Goal: Transaction & Acquisition: Book appointment/travel/reservation

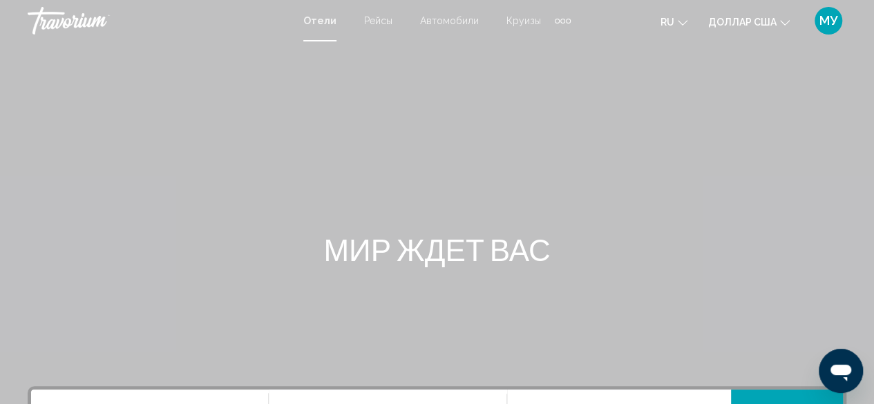
click at [683, 21] on icon "Изменить язык" at bounding box center [683, 23] width 10 height 10
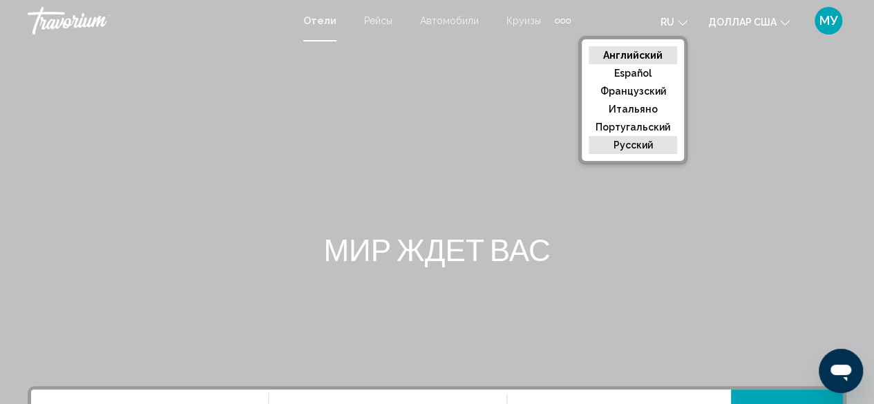
click at [664, 149] on button "русский" at bounding box center [633, 145] width 88 height 18
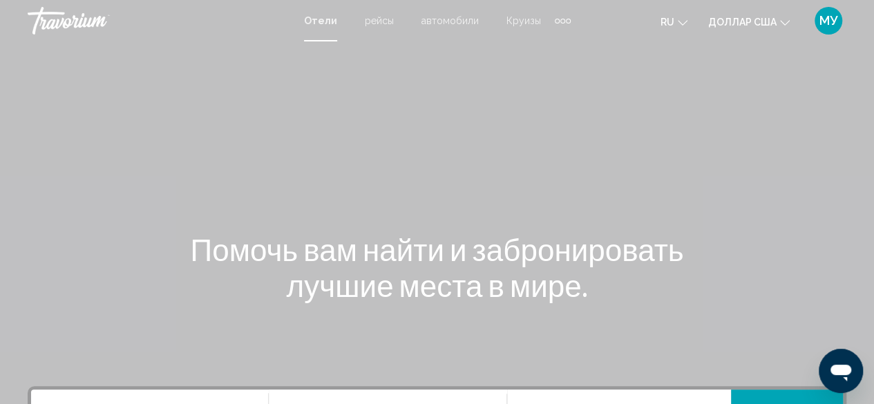
click at [785, 20] on icon "Изменить валюту" at bounding box center [785, 23] width 10 height 10
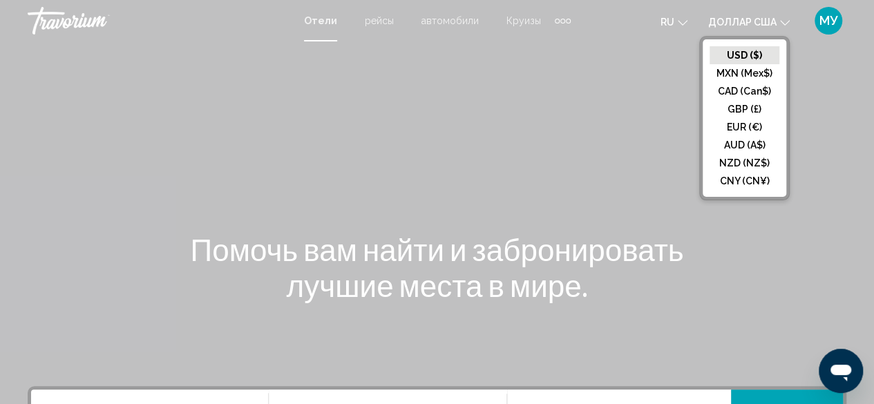
click at [614, 92] on div "Основное содержание" at bounding box center [437, 207] width 874 height 415
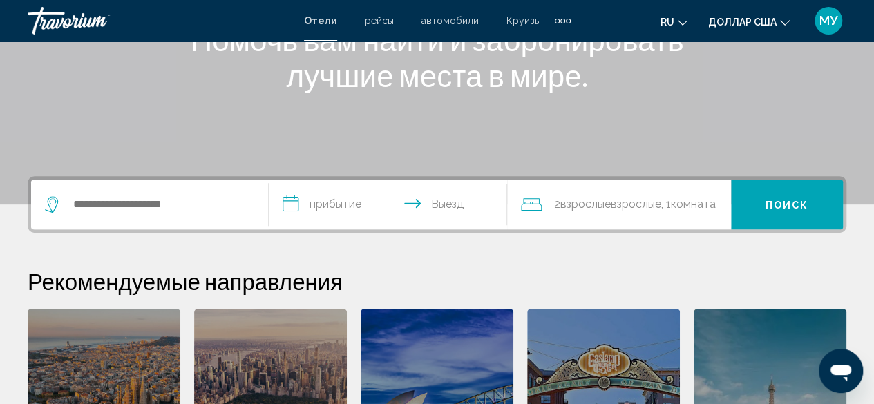
scroll to position [207, 0]
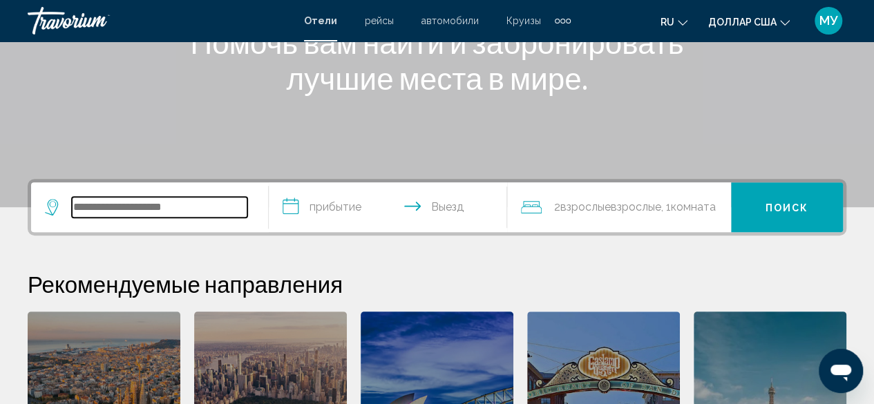
click at [106, 204] on input "Виджет поиска" at bounding box center [160, 207] width 176 height 21
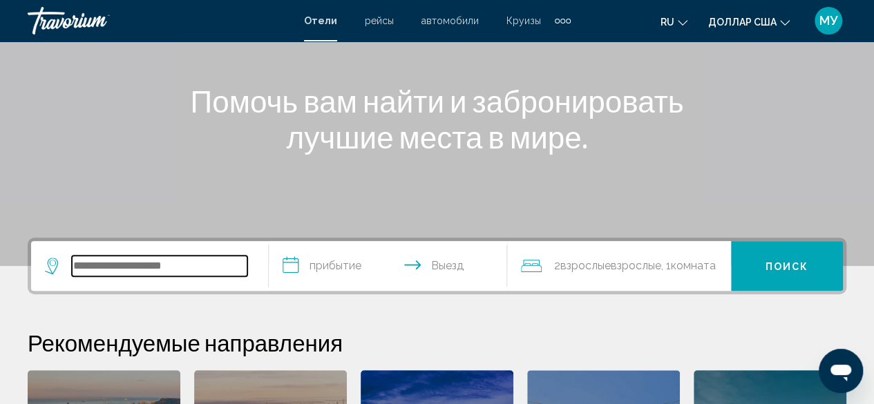
scroll to position [134, 0]
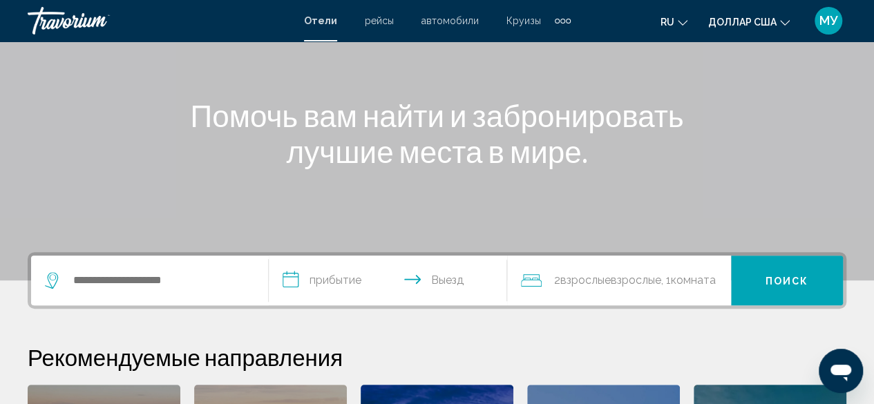
click at [343, 277] on input "**********" at bounding box center [390, 283] width 243 height 54
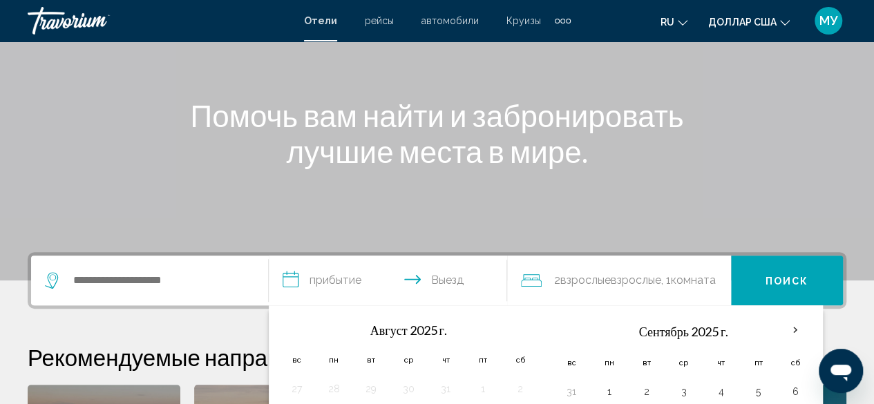
click at [447, 283] on input "**********" at bounding box center [390, 283] width 243 height 54
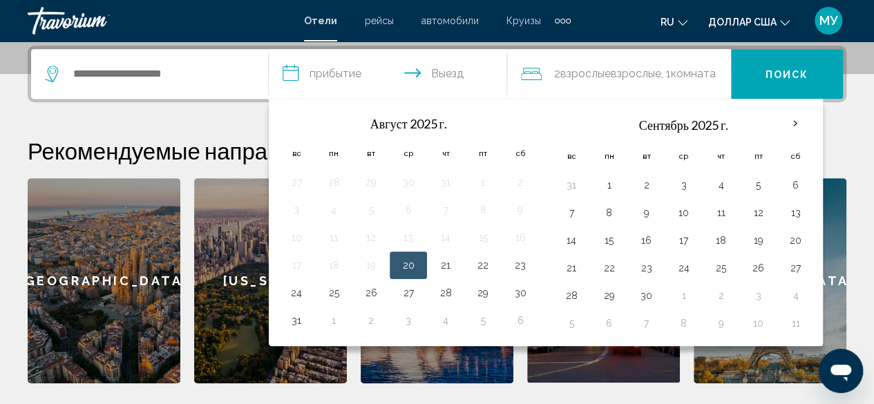
scroll to position [341, 0]
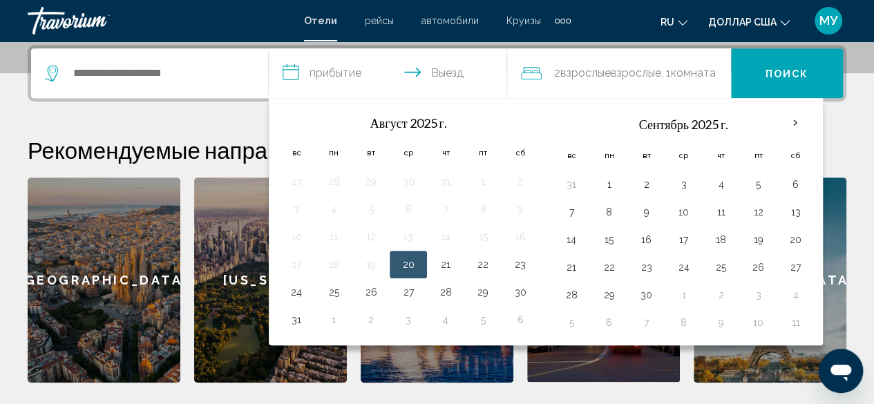
click at [865, 123] on div "**********" at bounding box center [437, 214] width 874 height 338
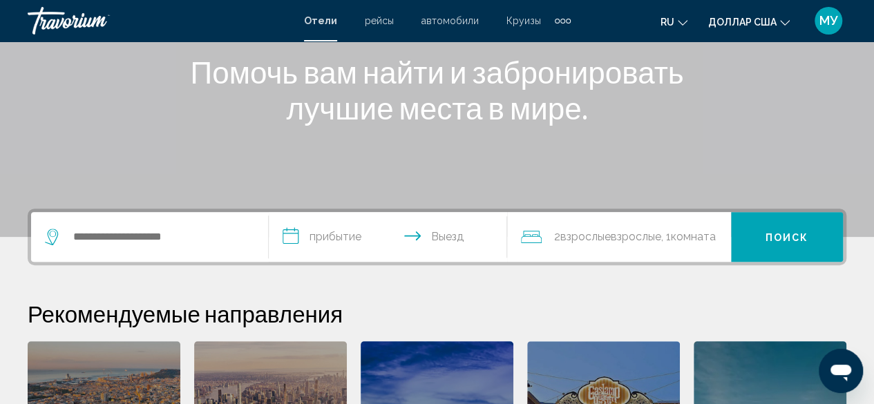
scroll to position [69, 0]
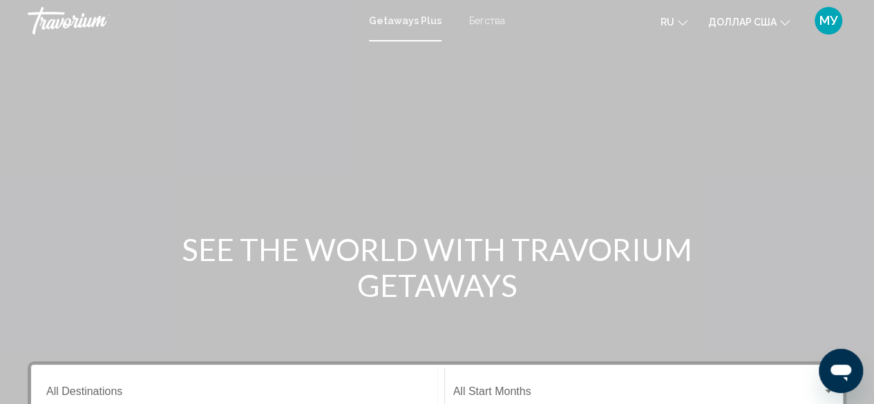
click at [485, 23] on font "Бегства" at bounding box center [487, 20] width 36 height 11
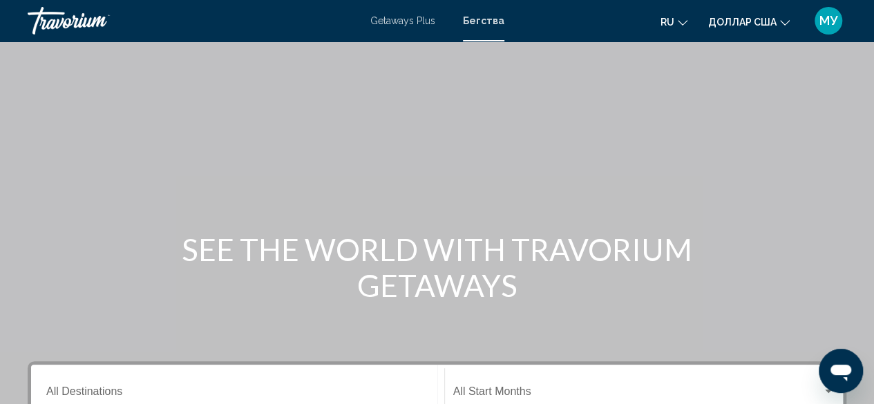
scroll to position [138, 0]
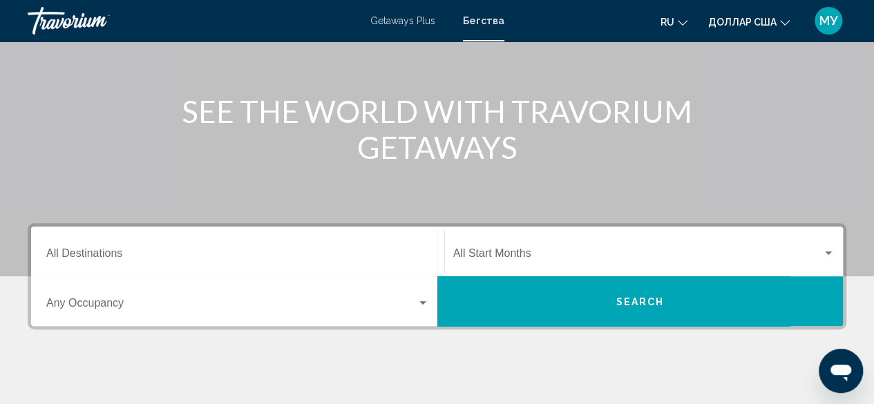
click at [97, 248] on div "Destination All Destinations" at bounding box center [237, 252] width 383 height 44
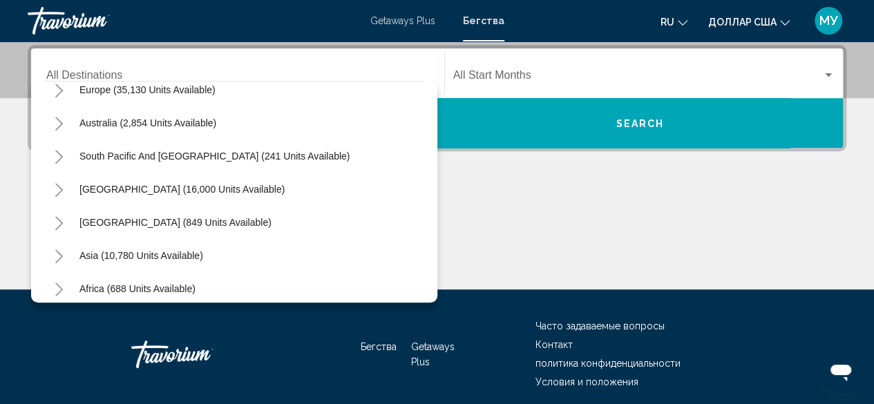
scroll to position [194, 0]
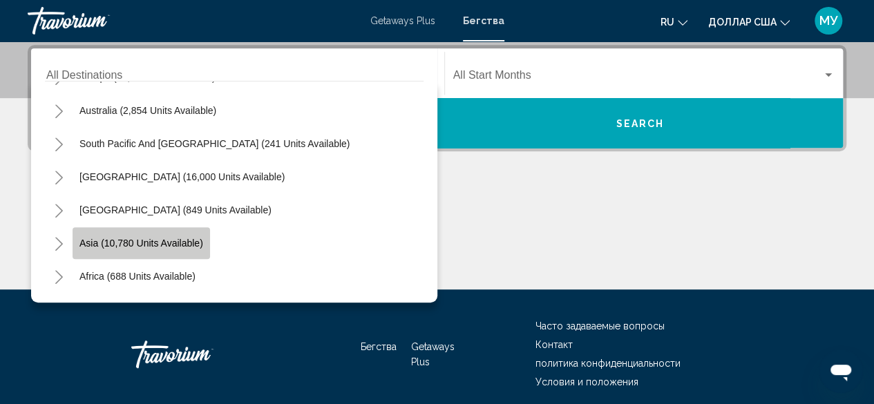
click at [88, 241] on span "Asia (10,780 units available)" at bounding box center [141, 243] width 124 height 11
type input "**********"
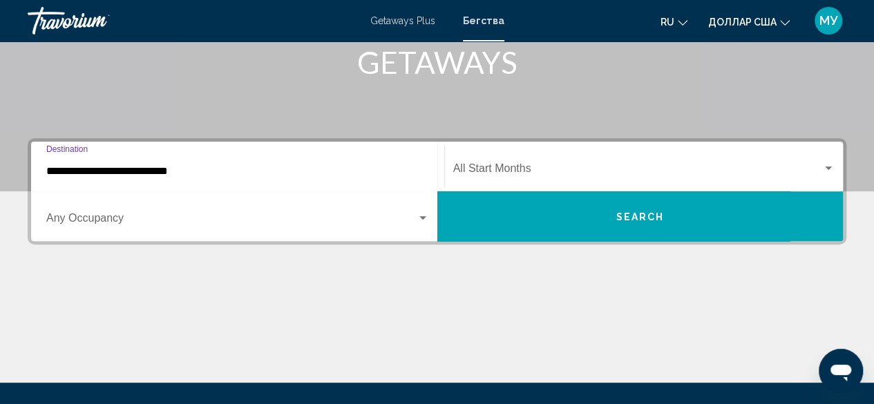
scroll to position [178, 0]
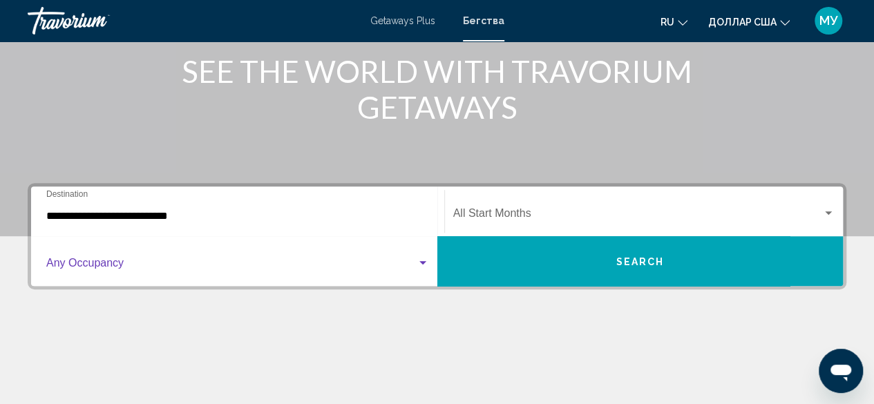
click at [423, 261] on div "Search widget" at bounding box center [423, 262] width 7 height 3
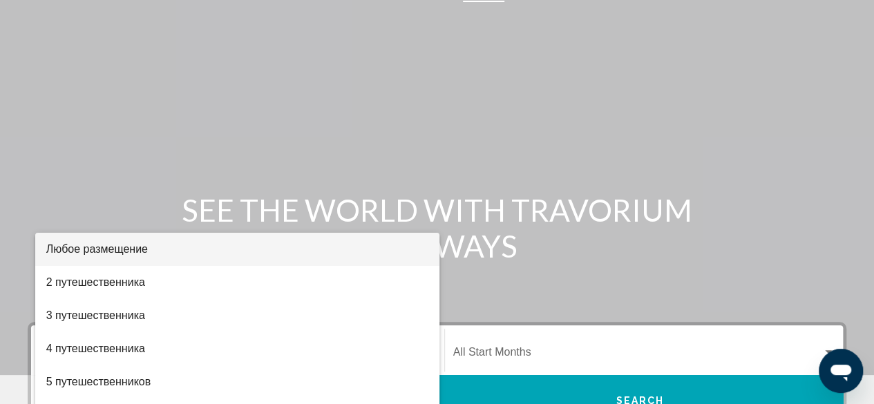
scroll to position [40, 0]
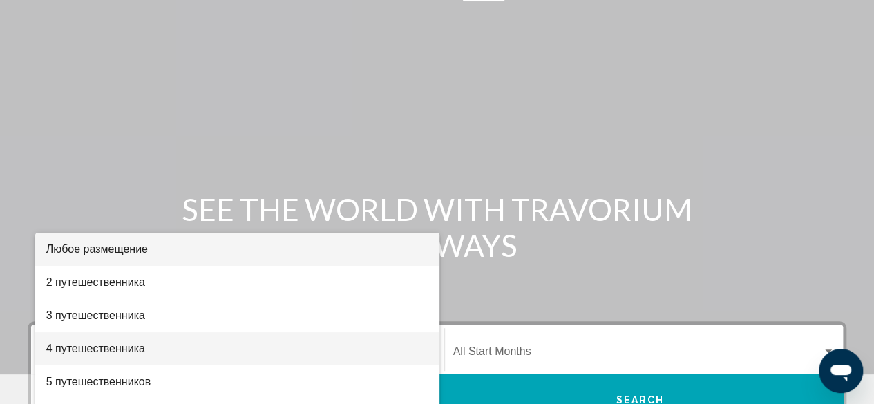
click at [134, 353] on font "4 путешественника" at bounding box center [95, 349] width 99 height 12
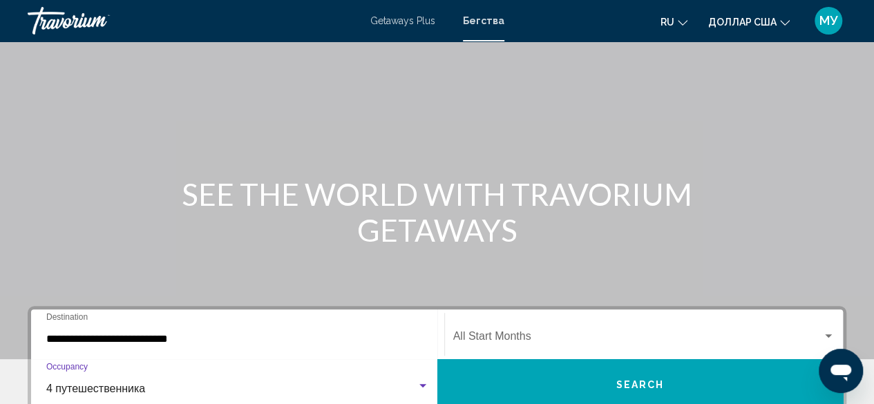
scroll to position [184, 0]
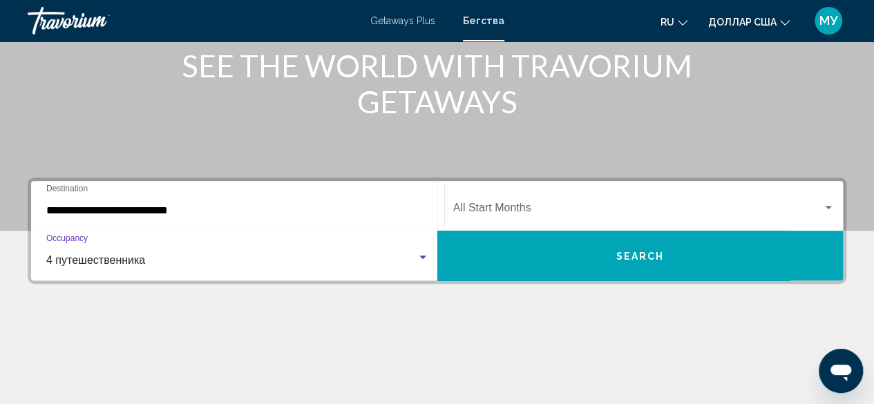
click at [831, 207] on div "Search widget" at bounding box center [828, 207] width 7 height 3
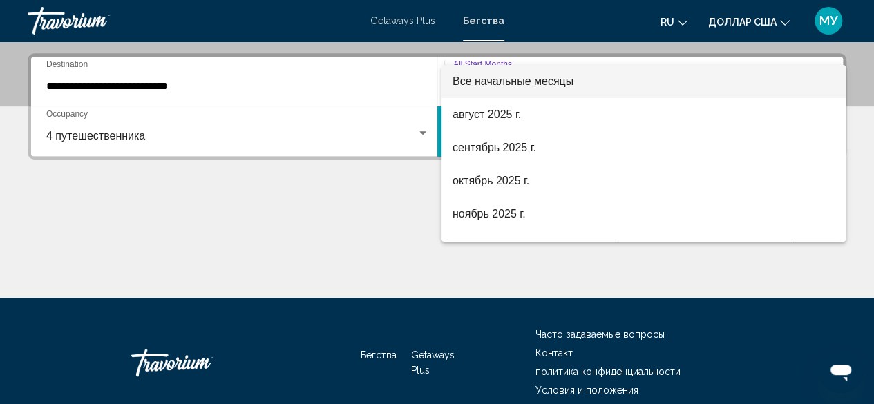
scroll to position [317, 0]
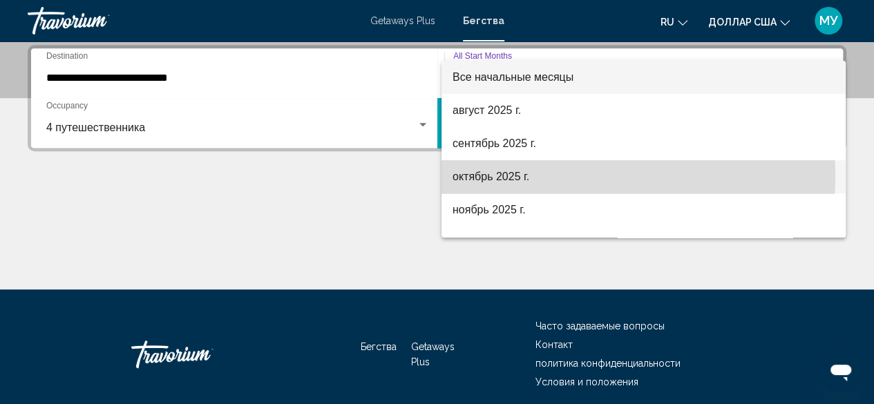
click at [498, 175] on font "октябрь 2025 г." at bounding box center [491, 177] width 77 height 12
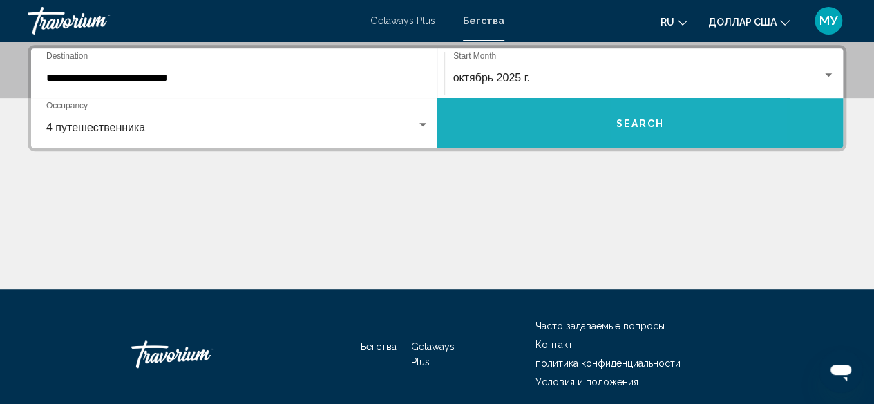
click at [655, 124] on span "Search" at bounding box center [640, 123] width 48 height 11
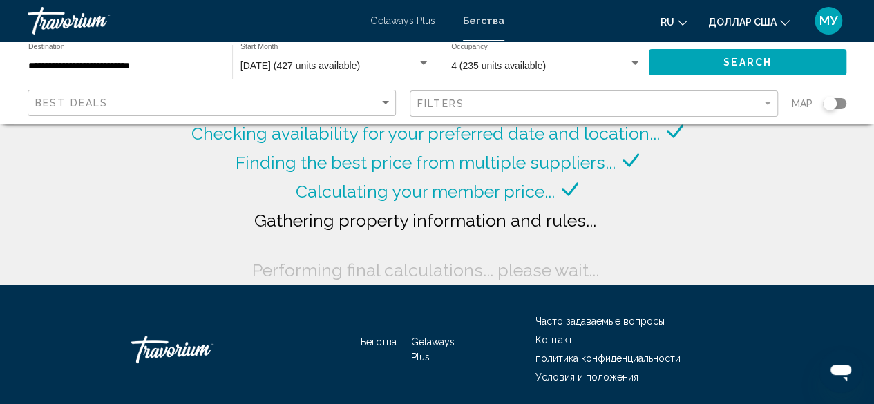
click at [707, 185] on div "Searching thousands of resorts... Checking availability for your preferred date…" at bounding box center [437, 142] width 874 height 285
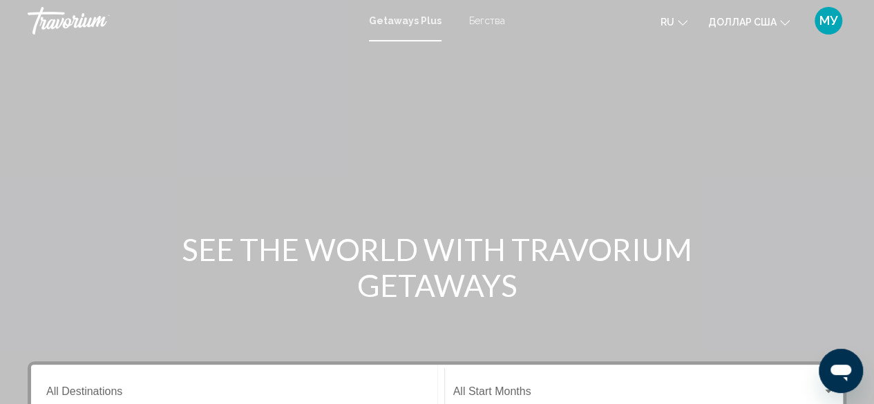
click at [485, 18] on font "Бегства" at bounding box center [487, 20] width 36 height 11
click at [489, 16] on font "Бегства" at bounding box center [483, 20] width 41 height 11
click at [484, 21] on font "Бегства" at bounding box center [483, 20] width 41 height 11
click at [484, 19] on font "Бегства" at bounding box center [483, 20] width 41 height 11
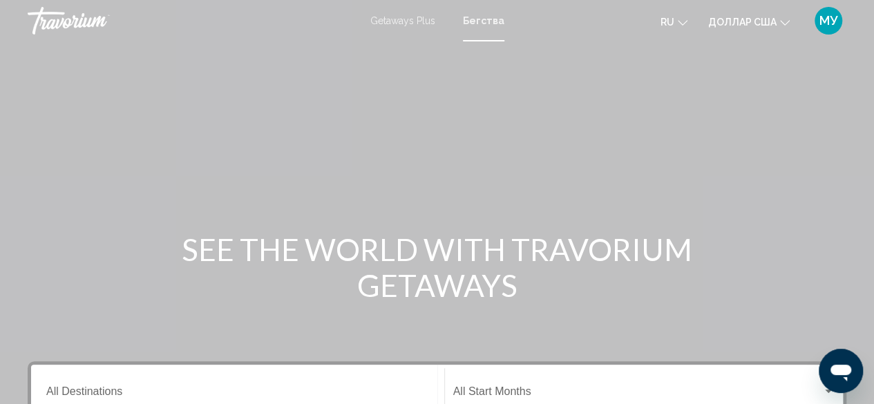
click at [492, 20] on font "Бегства" at bounding box center [483, 20] width 41 height 11
click at [491, 20] on font "Бегства" at bounding box center [483, 20] width 41 height 11
click at [588, 128] on div "Основное содержание" at bounding box center [437, 207] width 874 height 415
click at [585, 200] on div "Основное содержание" at bounding box center [437, 207] width 874 height 415
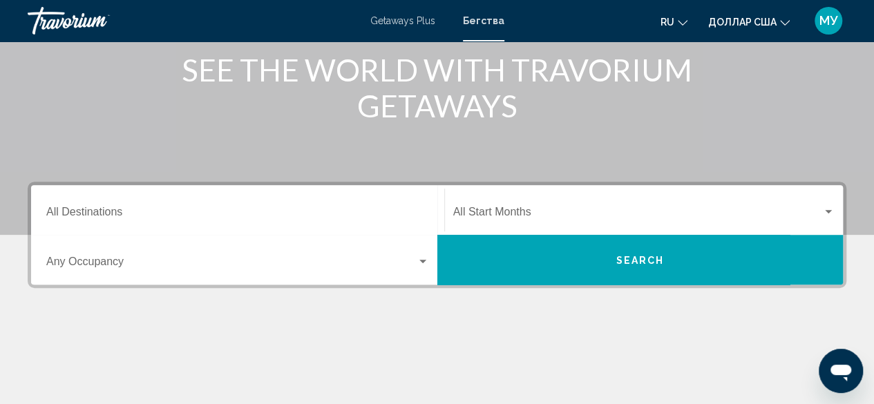
scroll to position [200, 0]
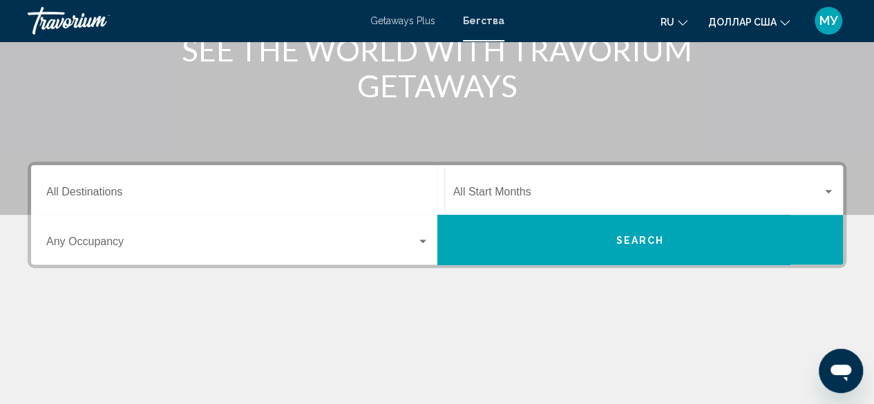
click at [119, 196] on input "Destination All Destinations" at bounding box center [237, 195] width 383 height 12
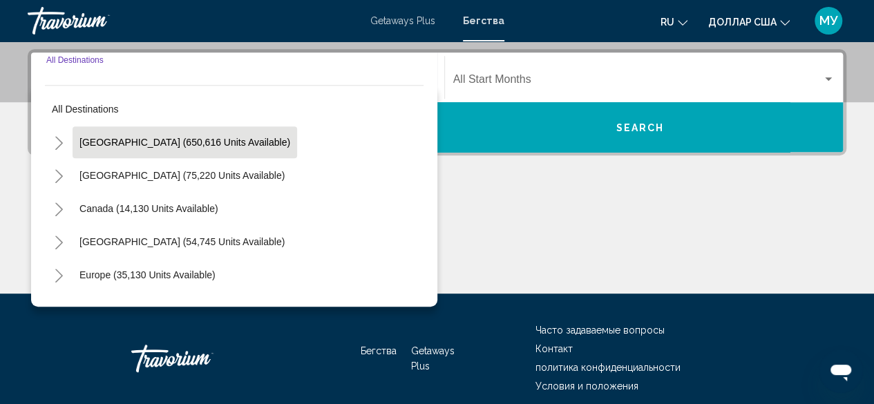
scroll to position [317, 0]
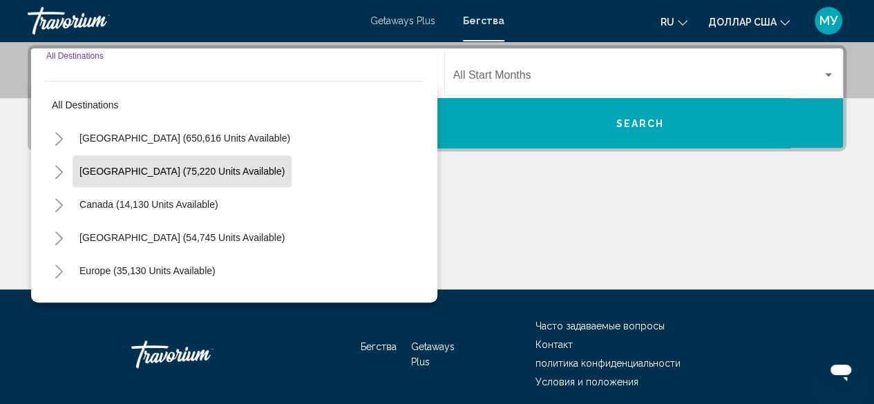
click at [165, 168] on span "Mexico (75,220 units available)" at bounding box center [181, 171] width 205 height 11
type input "**********"
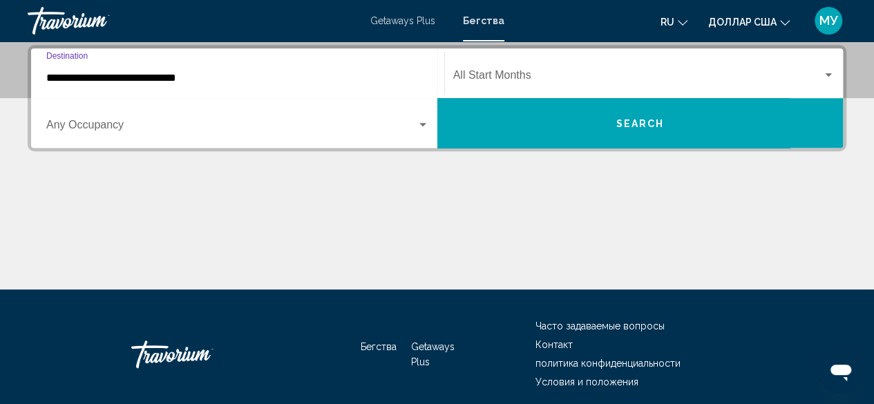
click at [135, 132] on span "Search widget" at bounding box center [231, 128] width 370 height 12
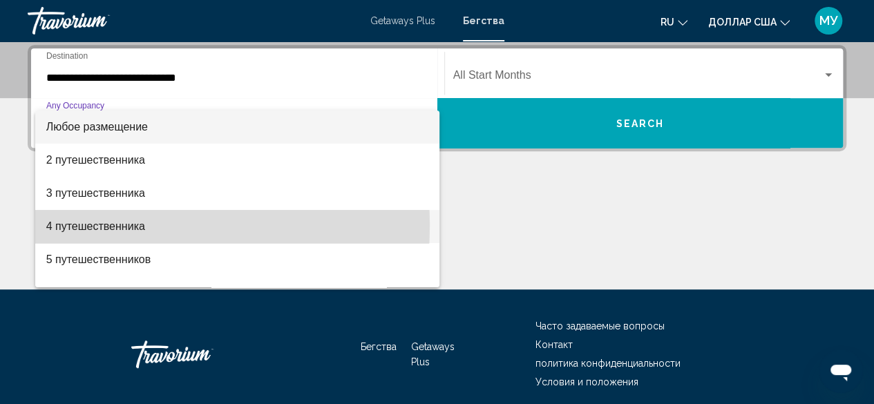
click at [113, 225] on font "4 путешественника" at bounding box center [95, 226] width 99 height 12
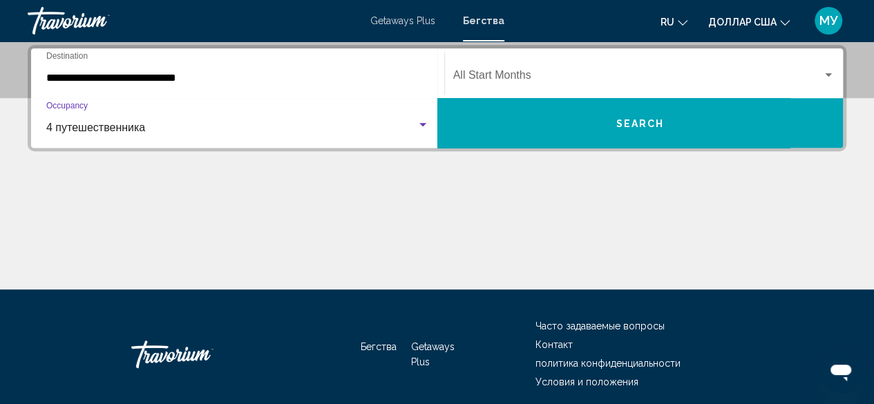
click at [284, 93] on div "**********" at bounding box center [237, 74] width 383 height 44
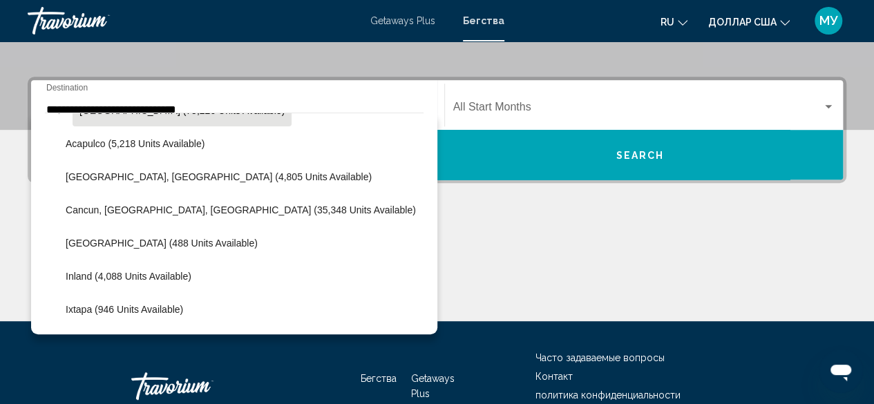
scroll to position [0, 0]
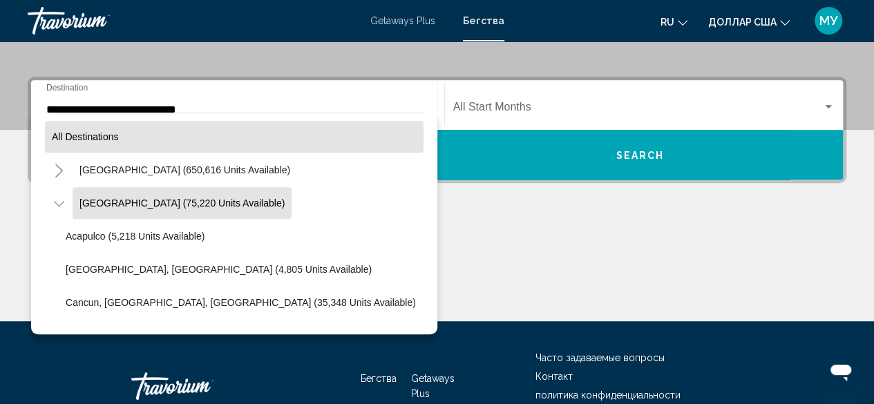
click at [241, 121] on button "All destinations" at bounding box center [234, 137] width 379 height 32
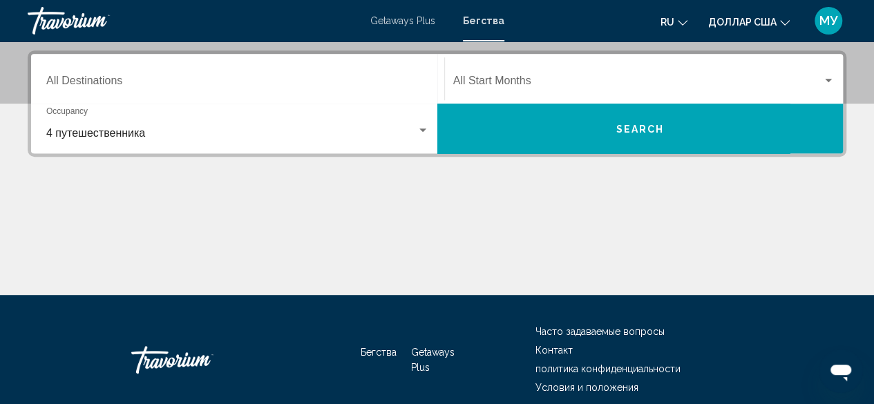
scroll to position [317, 0]
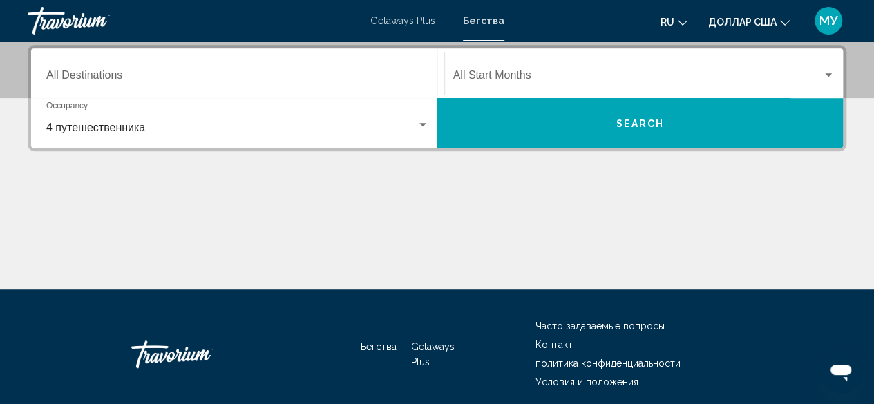
click at [502, 219] on div "Основное содержание" at bounding box center [437, 238] width 819 height 104
click at [421, 126] on div "Search widget" at bounding box center [423, 125] width 12 height 11
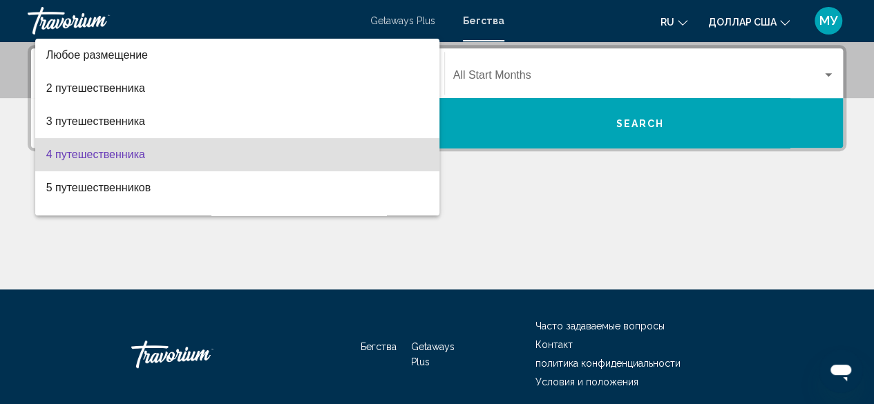
scroll to position [28, 0]
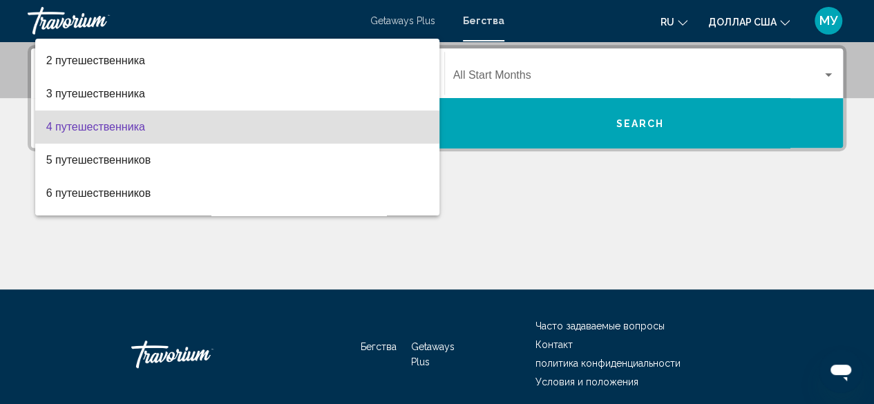
click at [498, 205] on div at bounding box center [437, 202] width 874 height 404
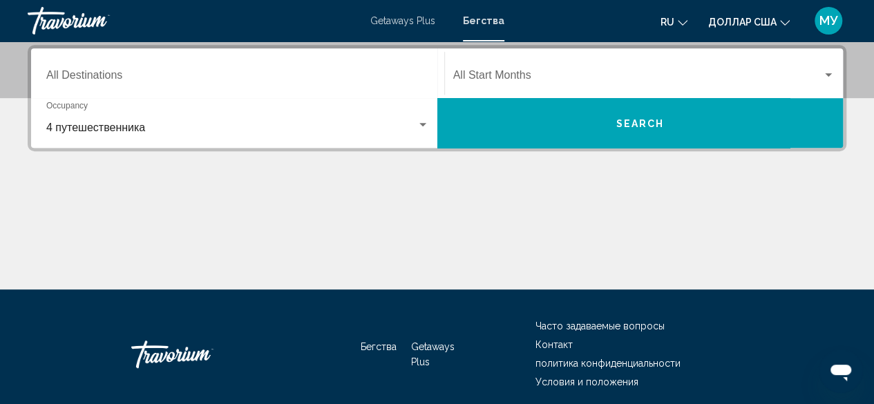
click at [282, 62] on div "Destination All Destinations" at bounding box center [237, 74] width 383 height 44
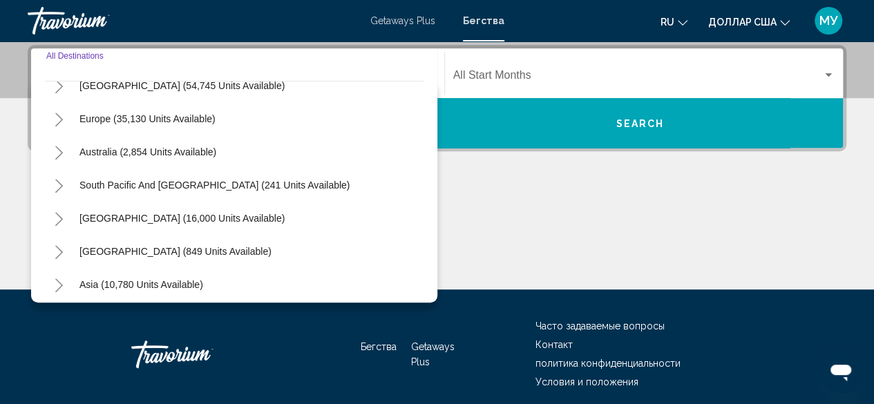
scroll to position [553, 0]
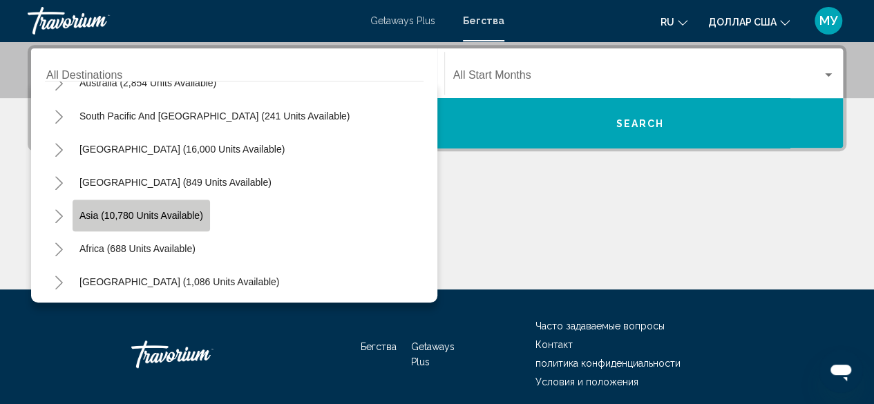
click at [159, 220] on button "Asia (10,780 units available)" at bounding box center [142, 216] width 138 height 32
type input "**********"
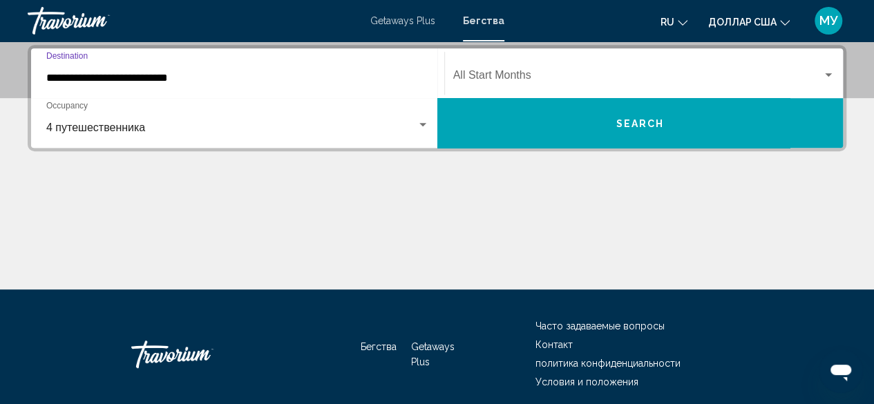
click at [827, 75] on div "Search widget" at bounding box center [828, 74] width 7 height 3
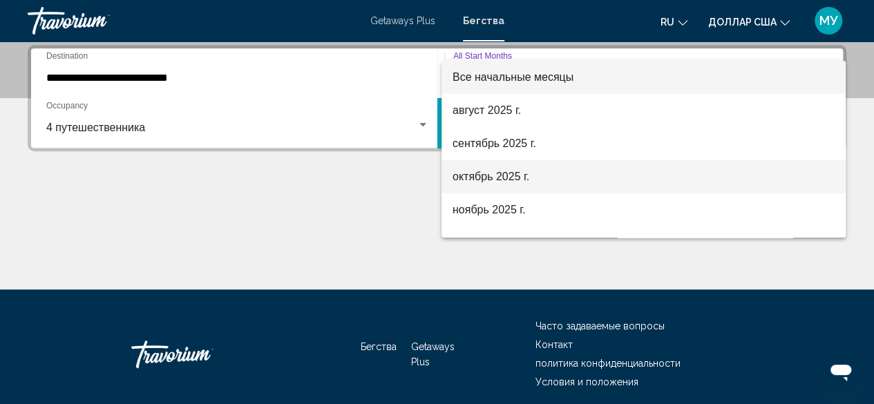
click at [529, 180] on font "октябрь 2025 г." at bounding box center [491, 177] width 77 height 12
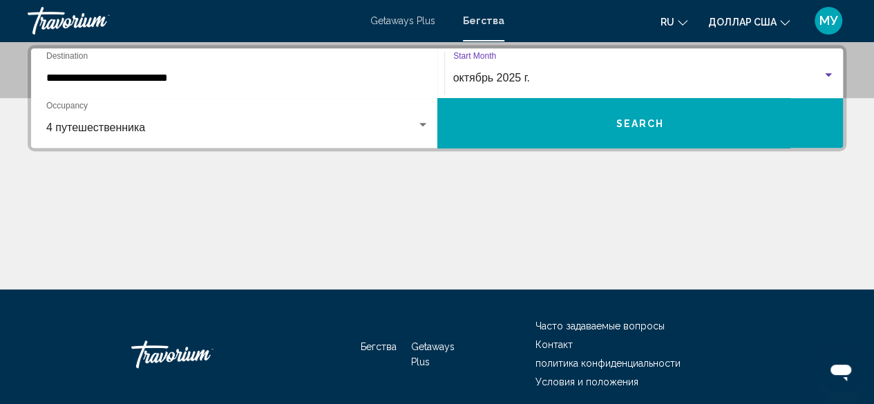
click at [634, 127] on span "Search" at bounding box center [640, 123] width 48 height 11
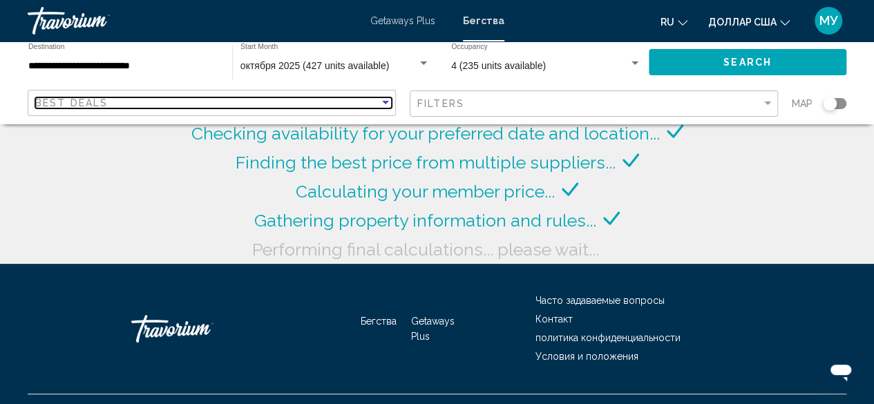
click at [383, 100] on div "Sort by" at bounding box center [385, 102] width 12 height 11
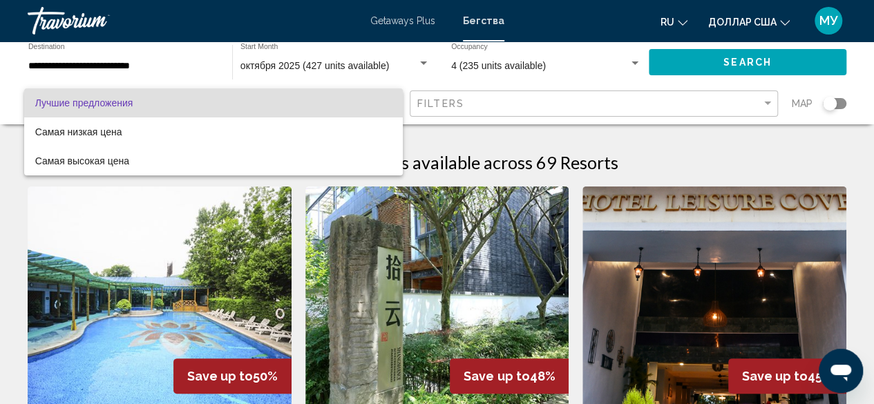
click at [315, 100] on span "Лучшие предложения" at bounding box center [213, 102] width 357 height 29
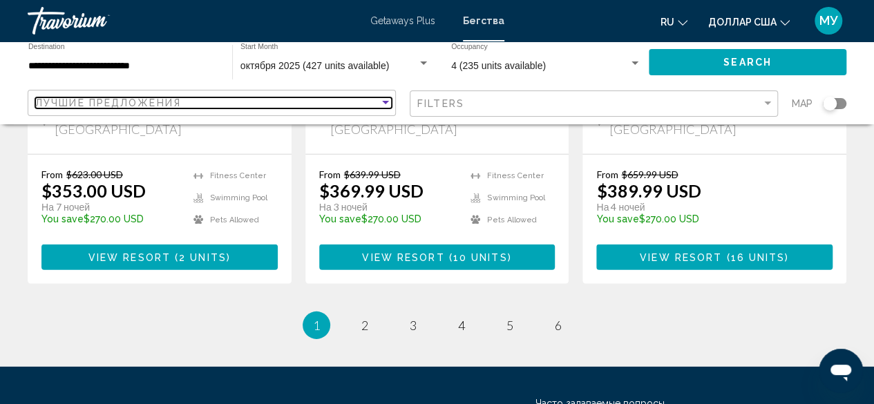
scroll to position [1971, 0]
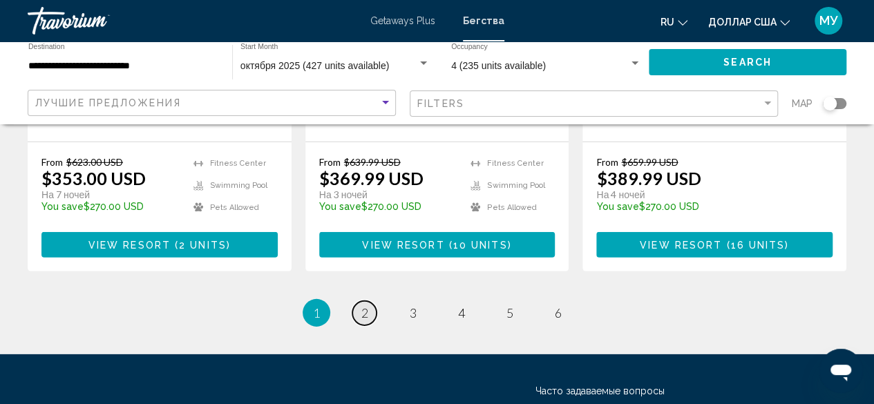
click at [368, 301] on link "page 2" at bounding box center [365, 313] width 24 height 24
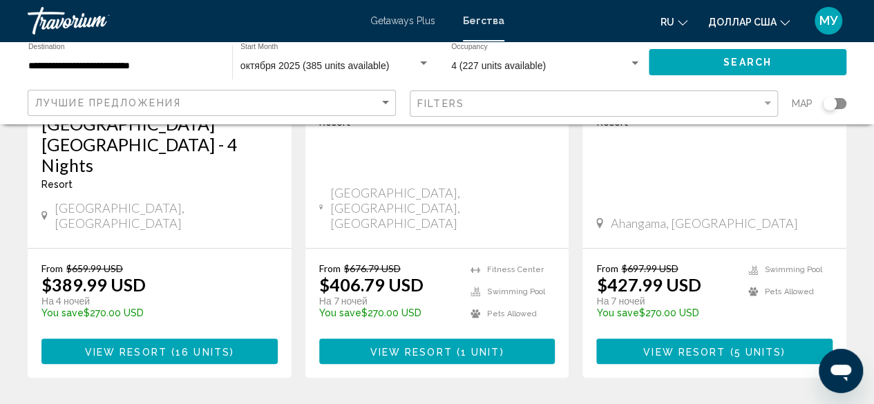
scroll to position [415, 0]
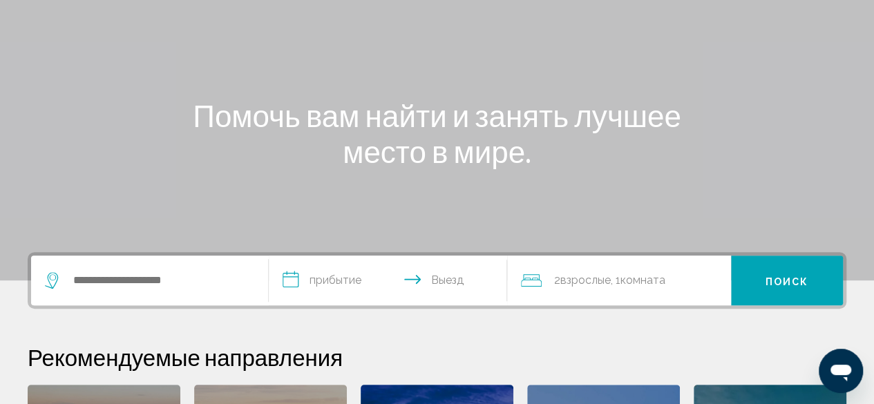
scroll to position [138, 0]
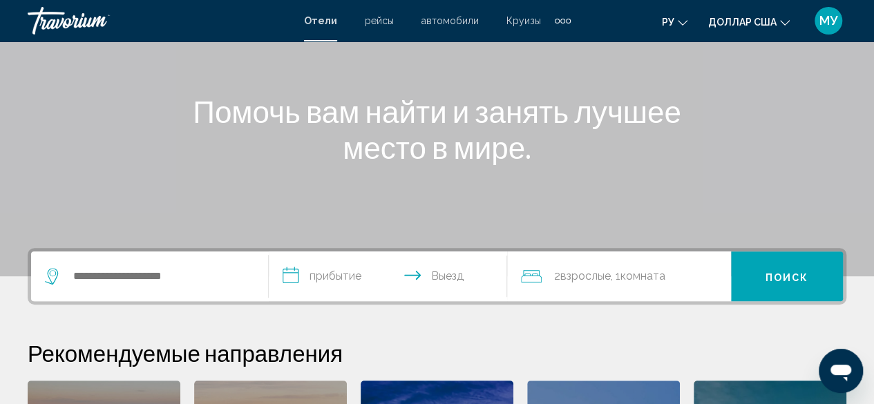
click at [321, 20] on font "Отели" at bounding box center [320, 20] width 33 height 11
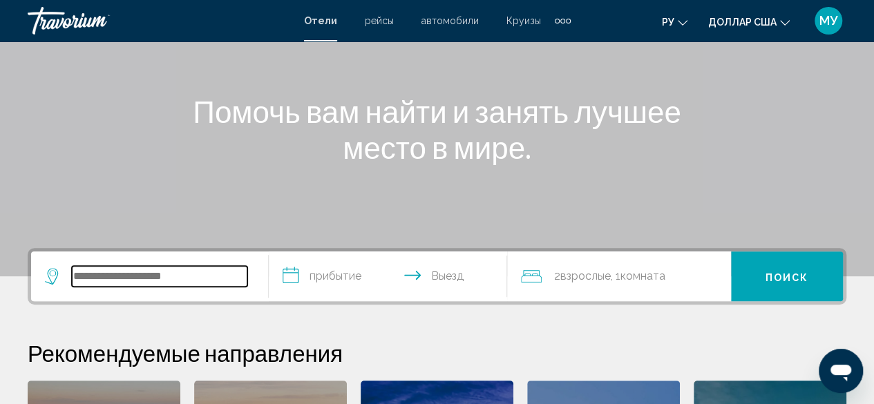
click at [78, 273] on input "Виджет поиска" at bounding box center [160, 276] width 176 height 21
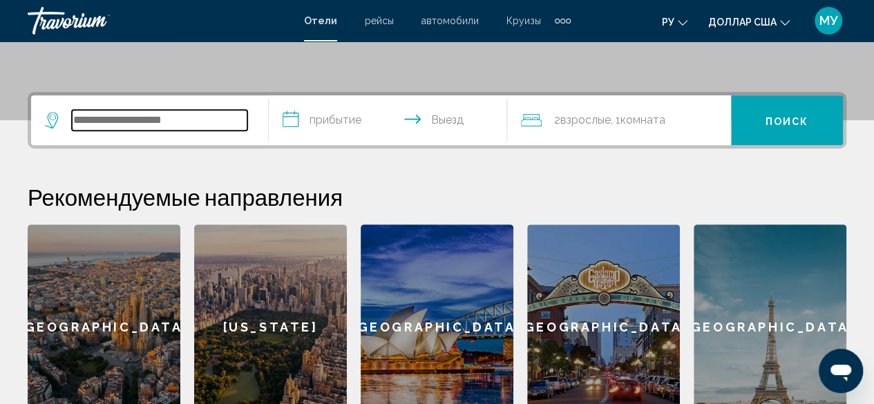
scroll to position [341, 0]
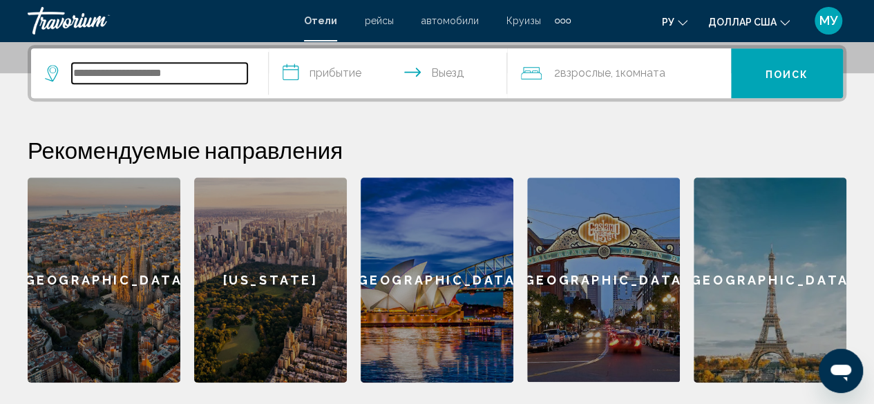
click at [127, 75] on input "Виджет поиска" at bounding box center [160, 73] width 176 height 21
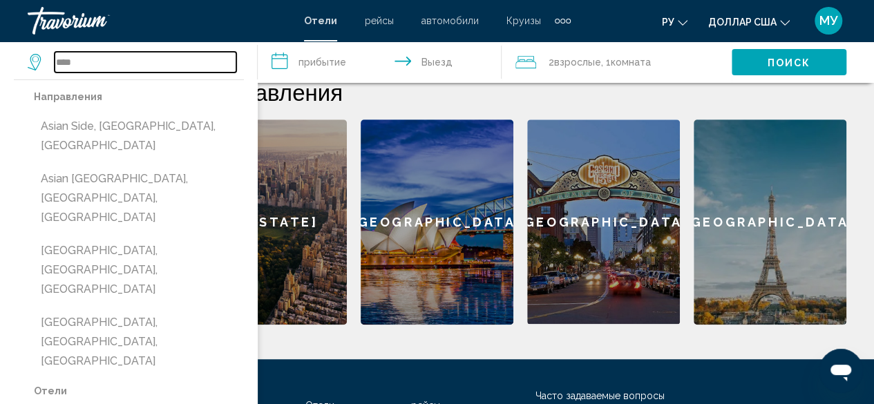
scroll to position [412, 0]
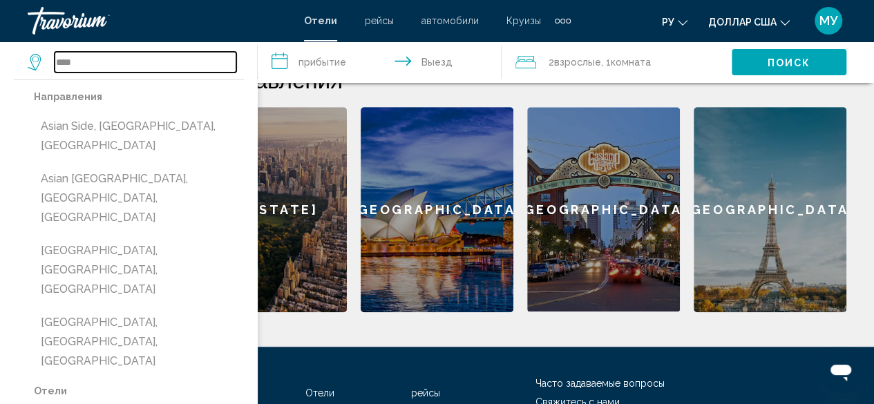
type input "****"
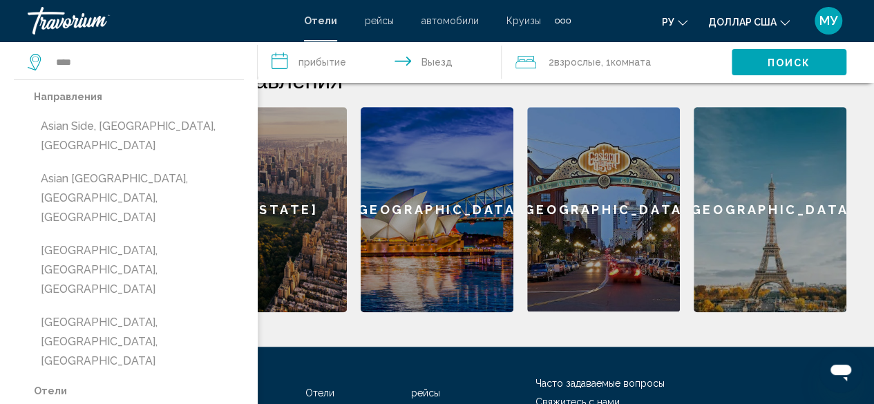
click at [637, 87] on h2 "Рекомендуемые направления" at bounding box center [437, 80] width 819 height 28
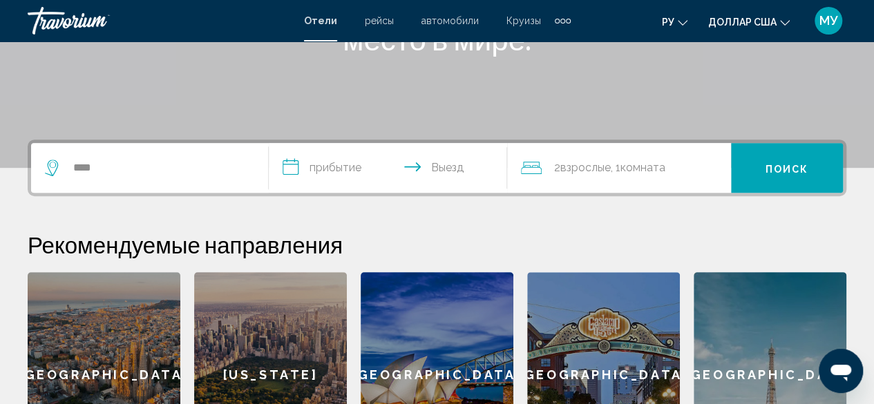
scroll to position [316, 0]
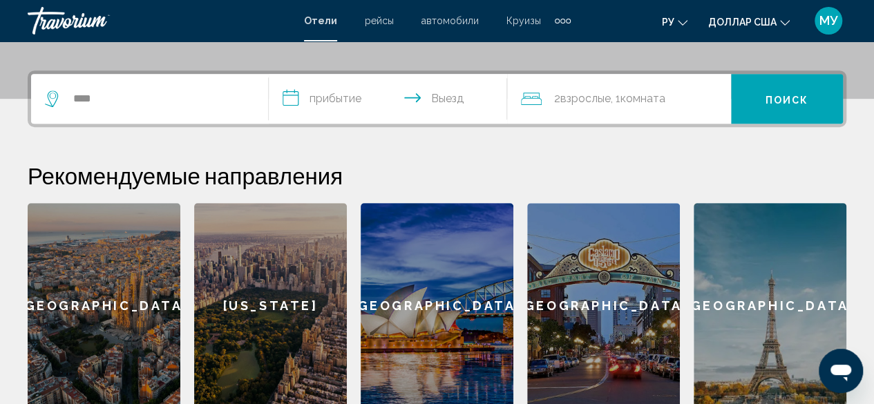
click at [121, 303] on div "Barcelona" at bounding box center [104, 305] width 153 height 205
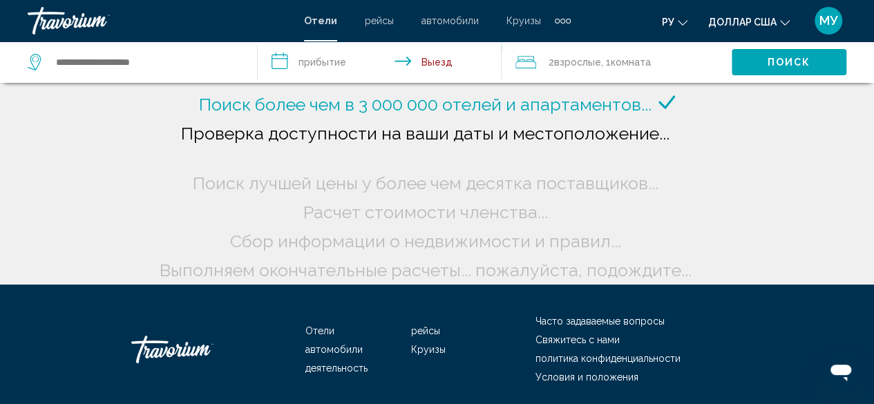
click at [779, 62] on span "Поиск" at bounding box center [790, 62] width 44 height 11
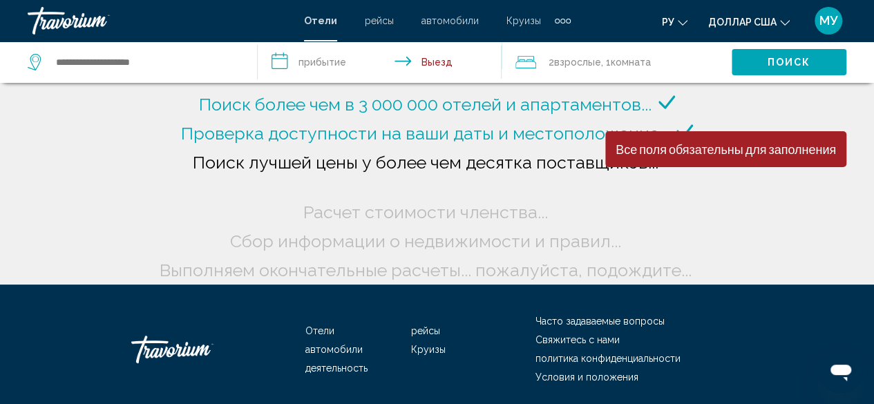
click at [810, 215] on div "Поиск более чем в 3 000 000 отелей и апартаментов..." at bounding box center [437, 142] width 874 height 285
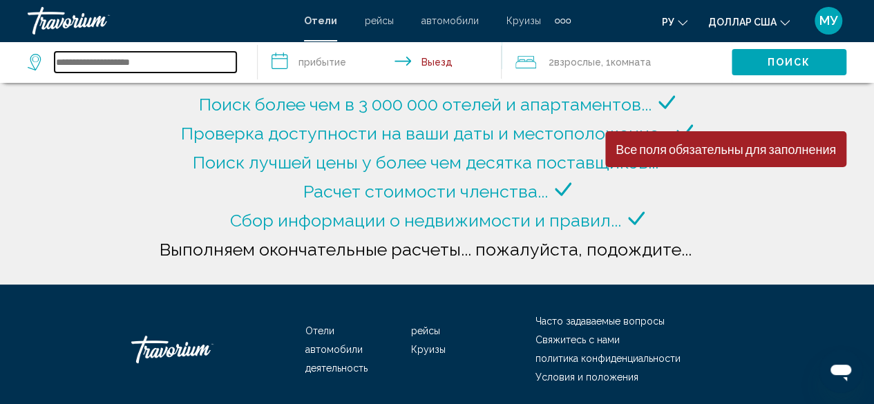
click at [132, 66] on input "Search widget" at bounding box center [146, 62] width 182 height 21
type input "**********"
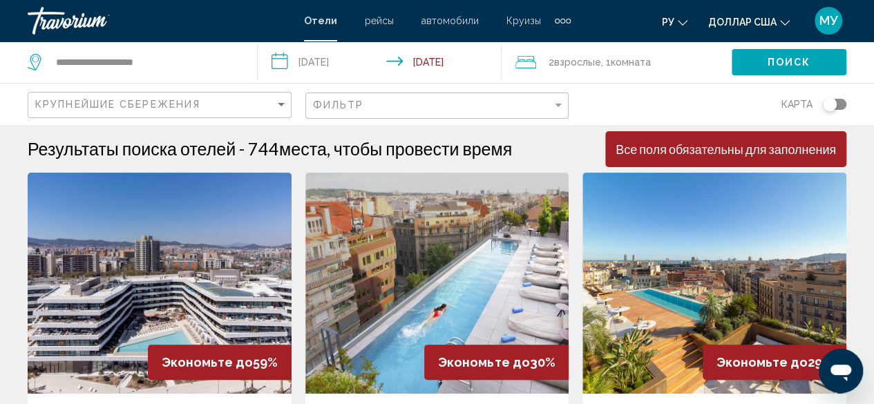
click at [169, 299] on img "Основное содержание" at bounding box center [160, 283] width 264 height 221
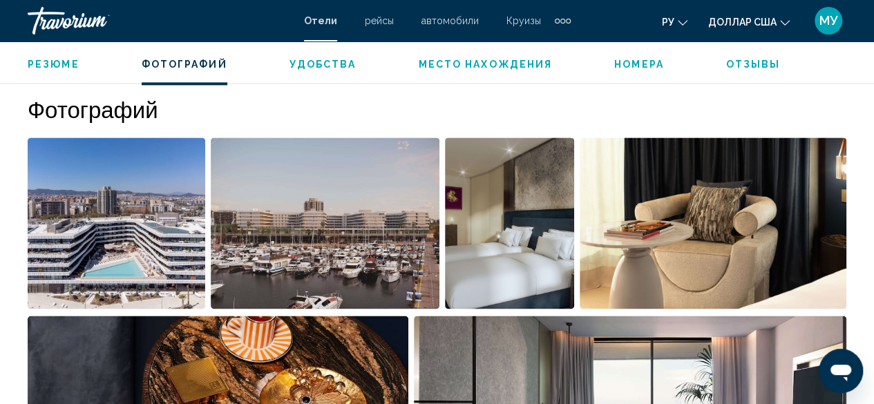
scroll to position [928, 0]
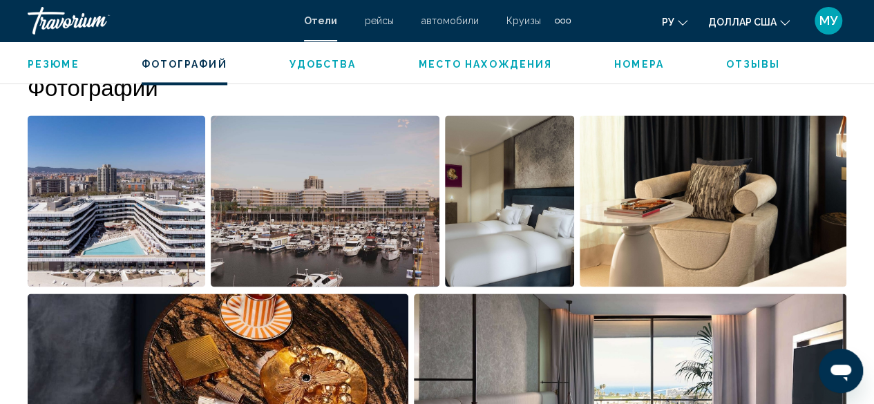
click at [759, 209] on img "Open full-screen image slider" at bounding box center [713, 200] width 267 height 171
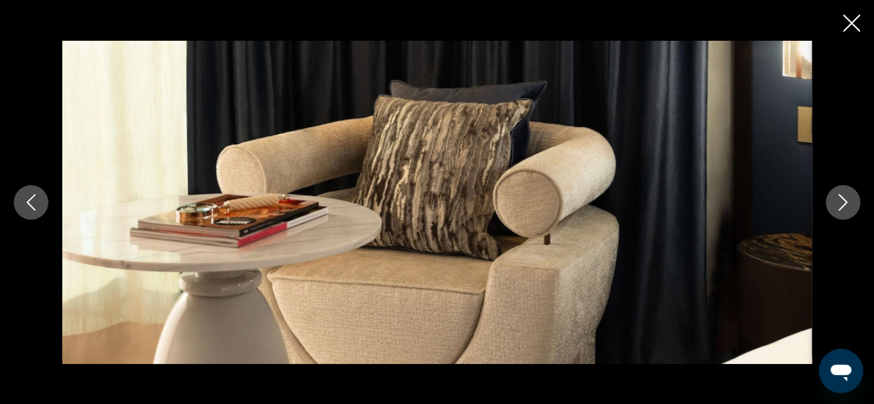
click at [842, 203] on icon "Next image" at bounding box center [843, 202] width 17 height 17
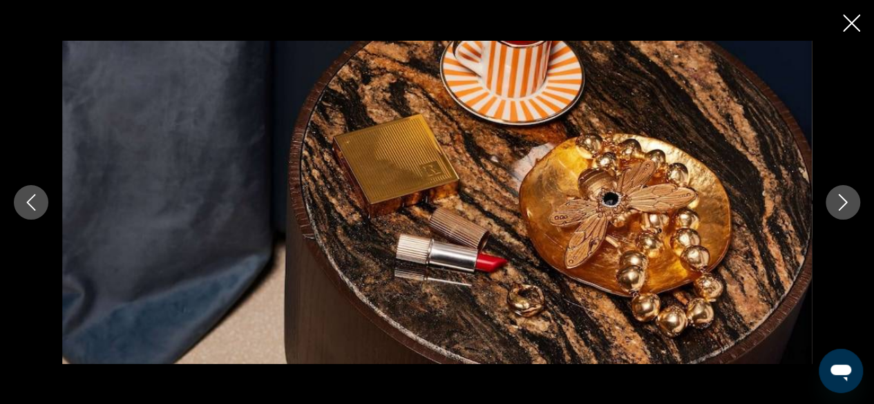
click at [842, 203] on icon "Next image" at bounding box center [843, 202] width 17 height 17
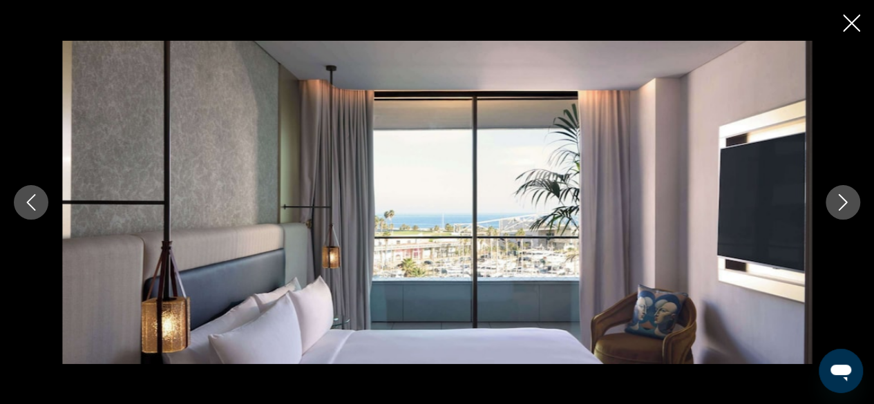
click at [843, 203] on icon "Next image" at bounding box center [843, 202] width 17 height 17
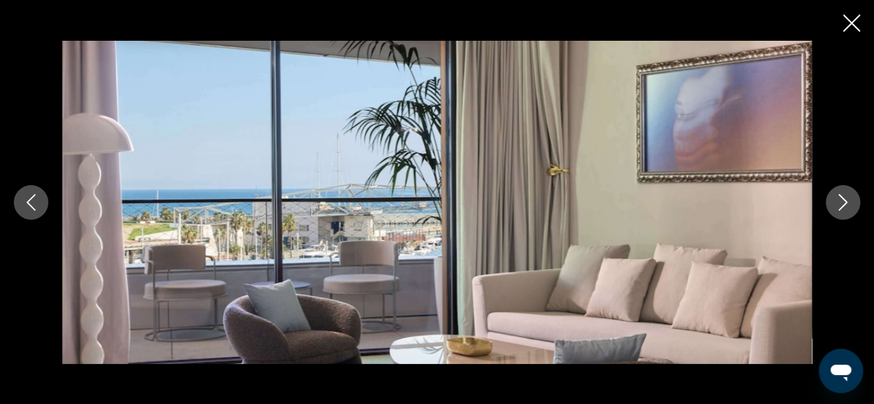
click at [843, 203] on icon "Next image" at bounding box center [843, 202] width 17 height 17
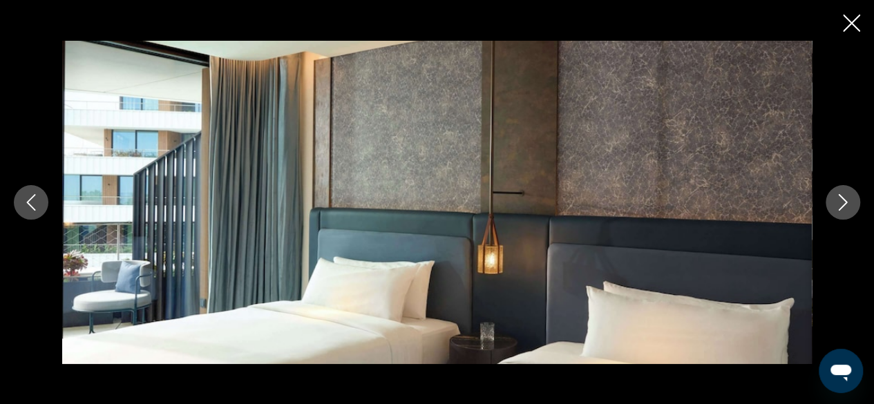
click at [843, 203] on icon "Next image" at bounding box center [843, 202] width 17 height 17
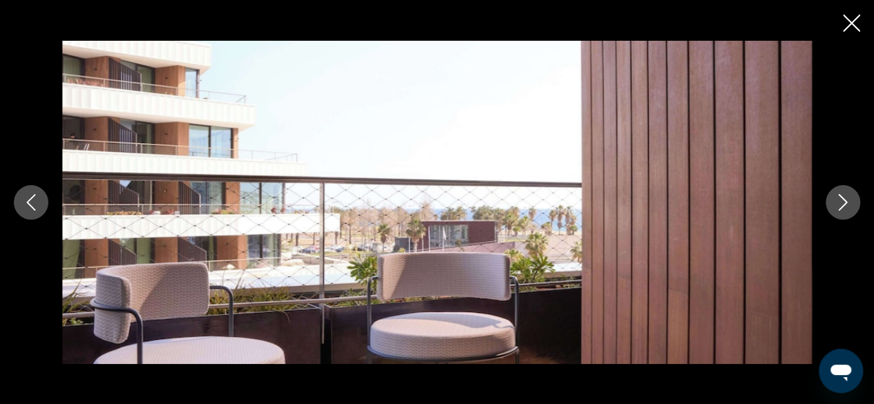
click at [845, 203] on icon "Next image" at bounding box center [843, 202] width 17 height 17
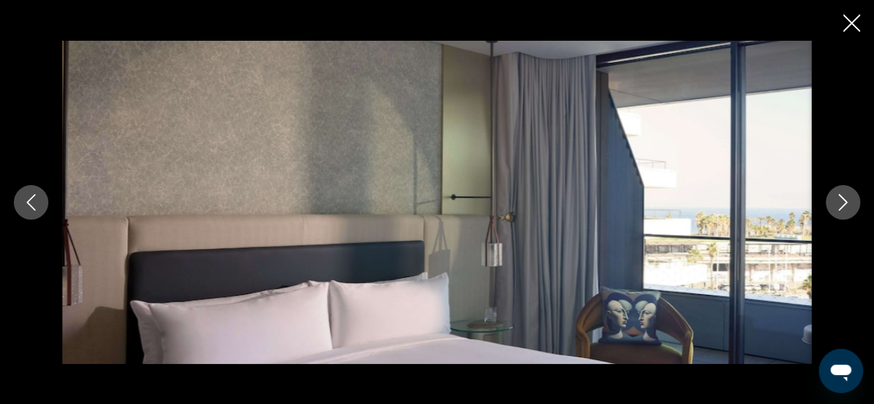
click at [845, 203] on icon "Next image" at bounding box center [843, 202] width 17 height 17
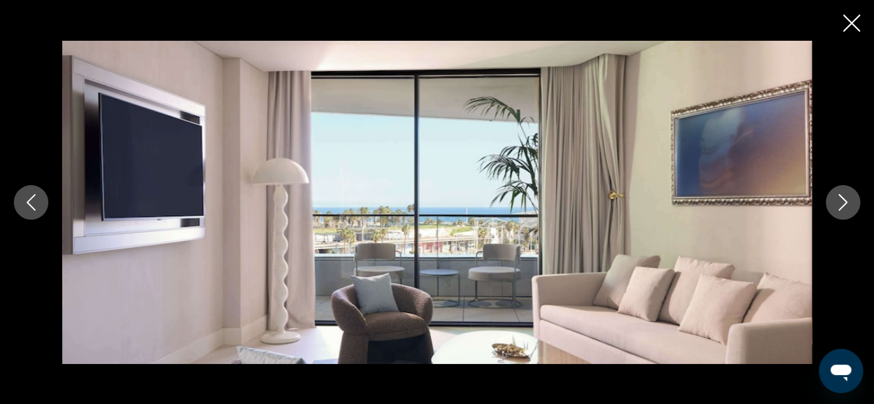
click at [845, 203] on icon "Next image" at bounding box center [843, 202] width 17 height 17
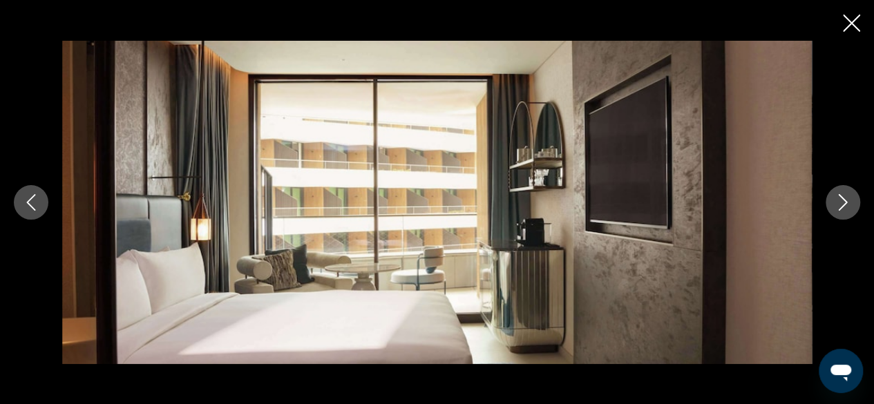
click at [845, 203] on icon "Next image" at bounding box center [843, 202] width 17 height 17
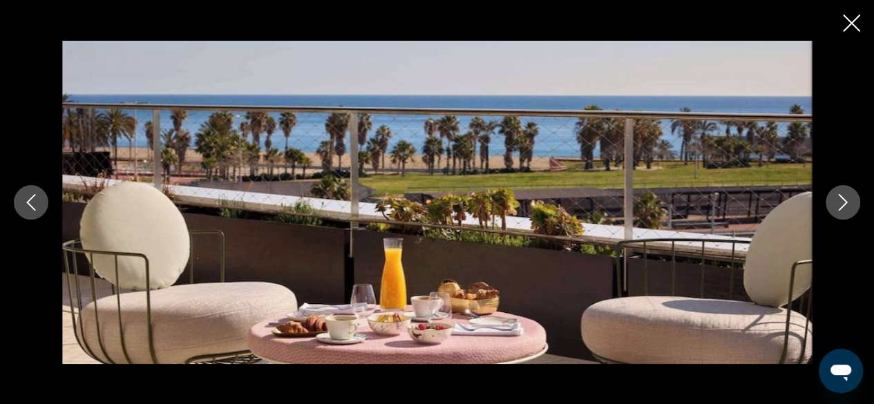
scroll to position [1204, 0]
click at [849, 21] on icon "Close slideshow" at bounding box center [851, 23] width 17 height 17
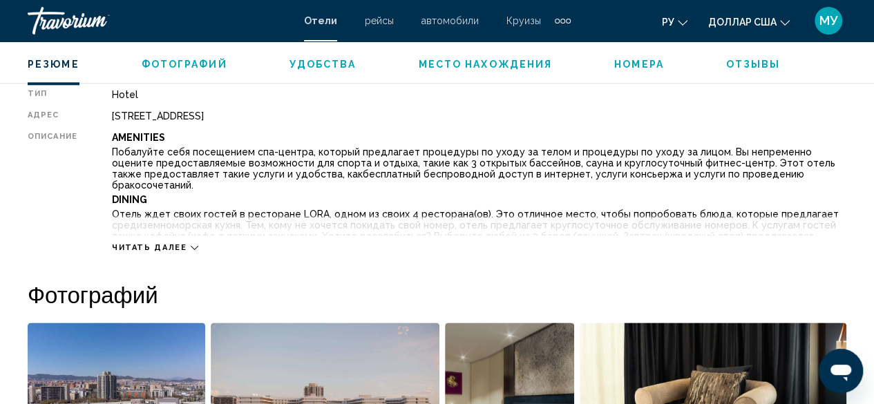
scroll to position [789, 0]
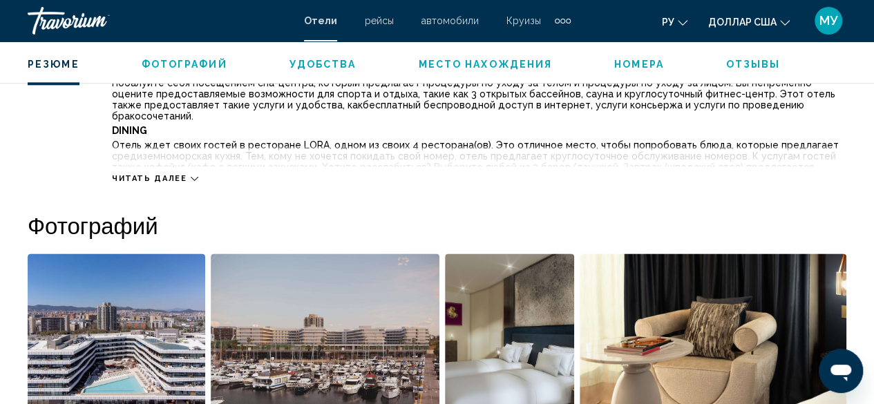
click at [191, 178] on icon "Основное содержание" at bounding box center [195, 179] width 8 height 8
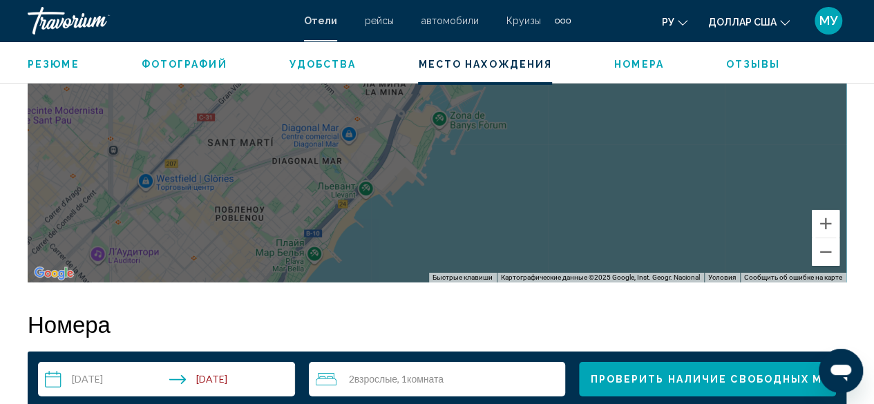
scroll to position [2241, 0]
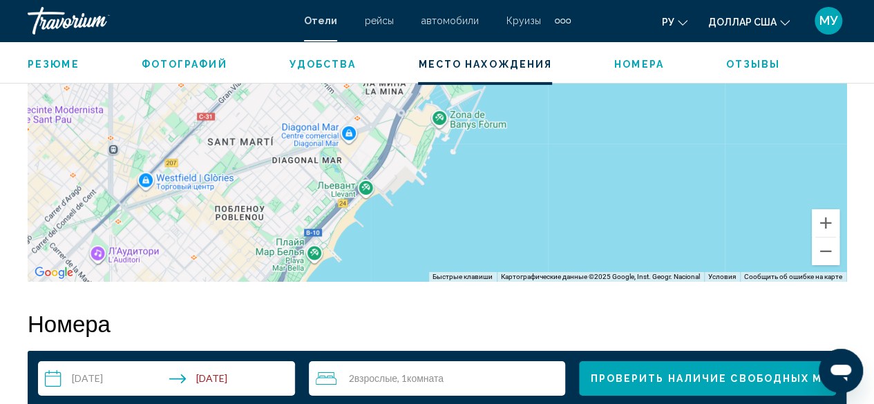
click at [619, 66] on span "Номера" at bounding box center [639, 64] width 50 height 11
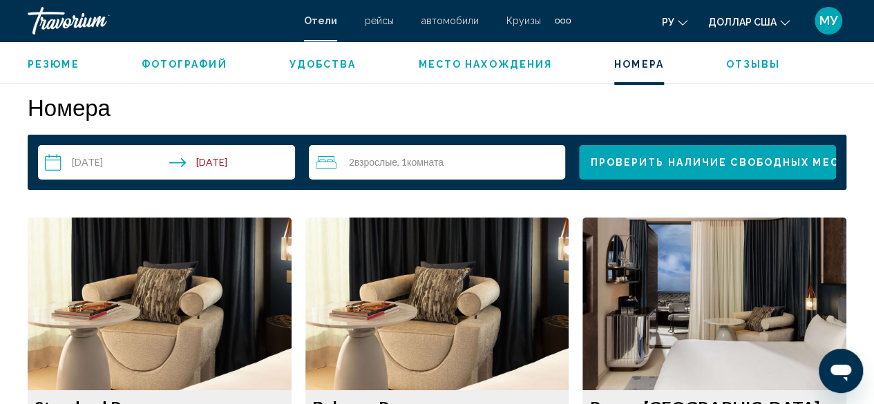
scroll to position [2457, 0]
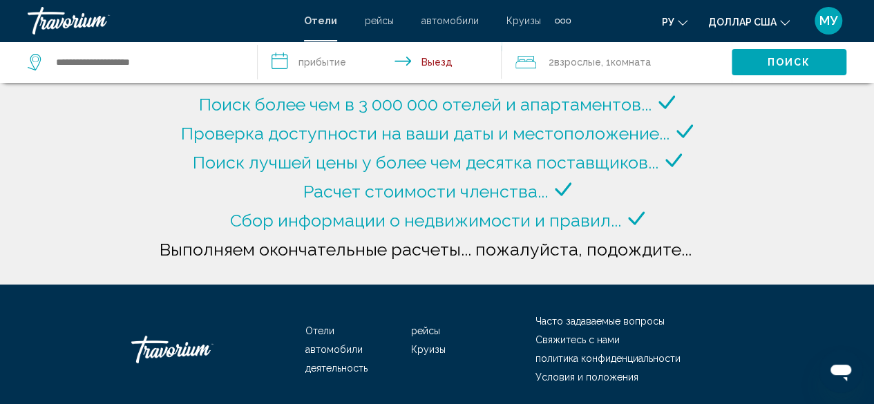
type input "**********"
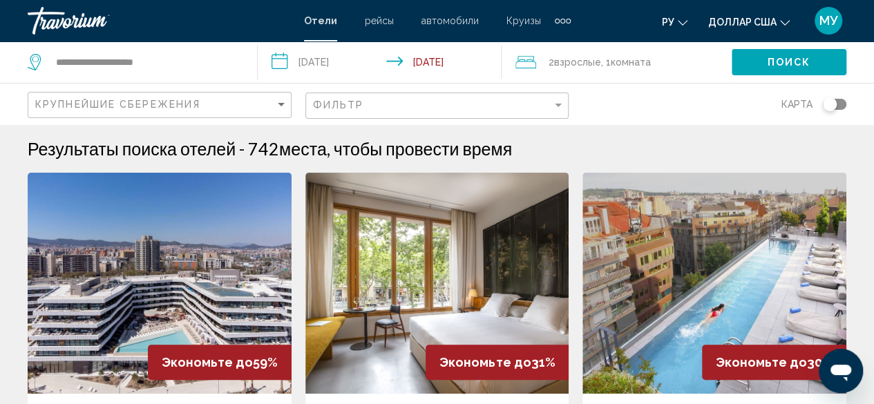
click at [628, 60] on span "Комната" at bounding box center [631, 62] width 40 height 11
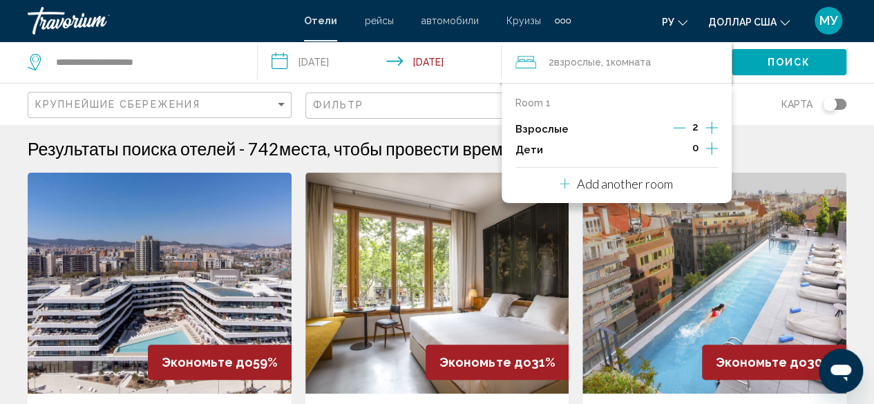
click at [711, 149] on icon "Increment children" at bounding box center [712, 148] width 12 height 17
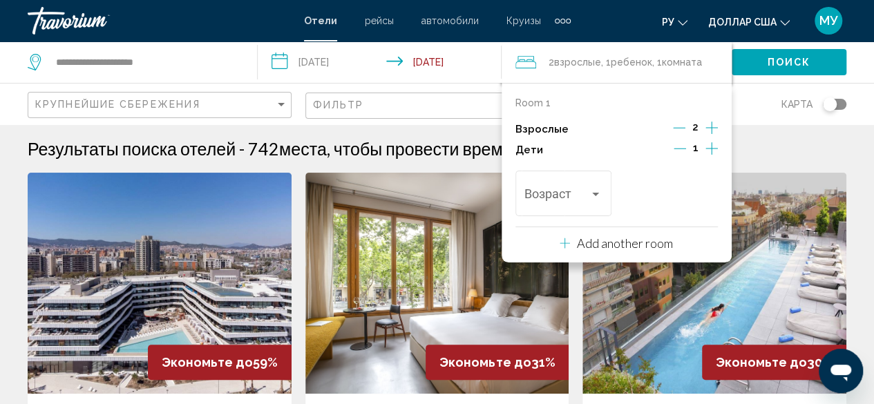
click at [711, 149] on icon "Increment children" at bounding box center [712, 148] width 12 height 17
click at [599, 196] on div "Travelers: 2 adults, 2 children" at bounding box center [596, 194] width 12 height 11
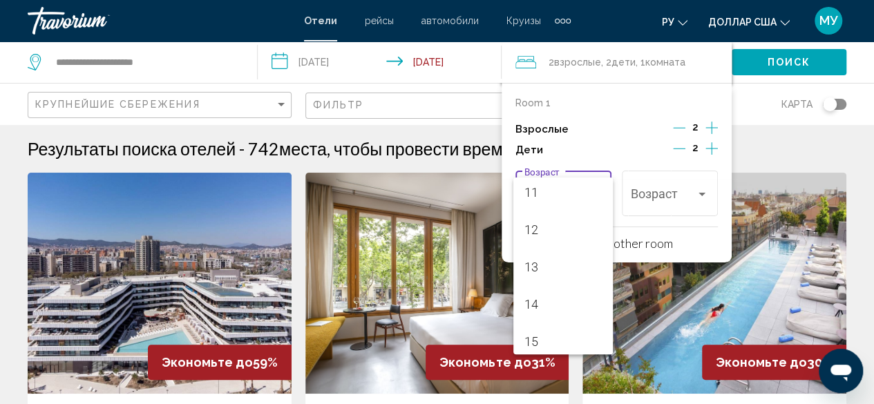
scroll to position [431, 0]
click at [618, 313] on div at bounding box center [437, 202] width 874 height 404
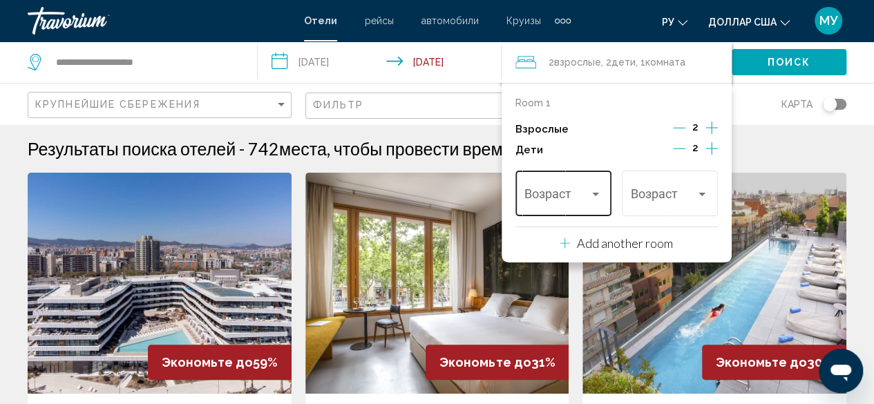
click at [602, 190] on div "Возраст" at bounding box center [564, 191] width 96 height 49
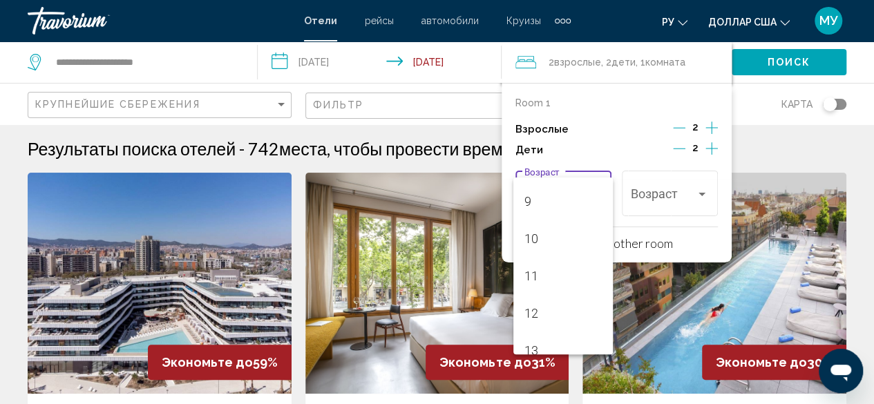
scroll to position [319, 0]
click at [550, 247] on span "10" at bounding box center [563, 250] width 77 height 37
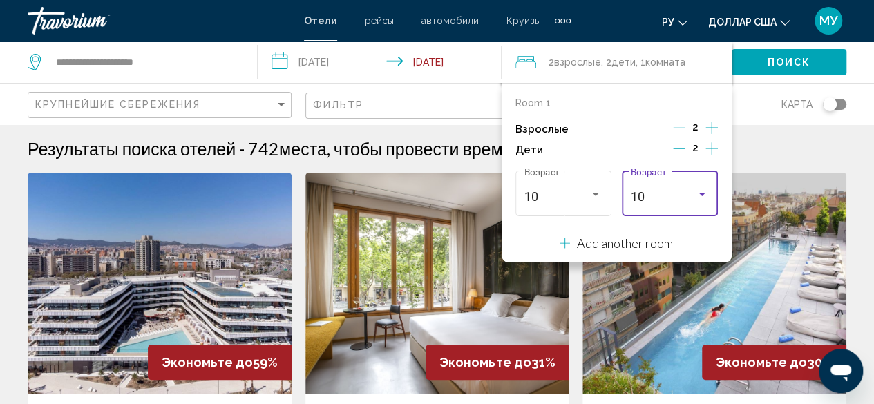
click at [781, 153] on div "Результаты поиска отелей - 742 места, чтобы провести время" at bounding box center [437, 148] width 819 height 21
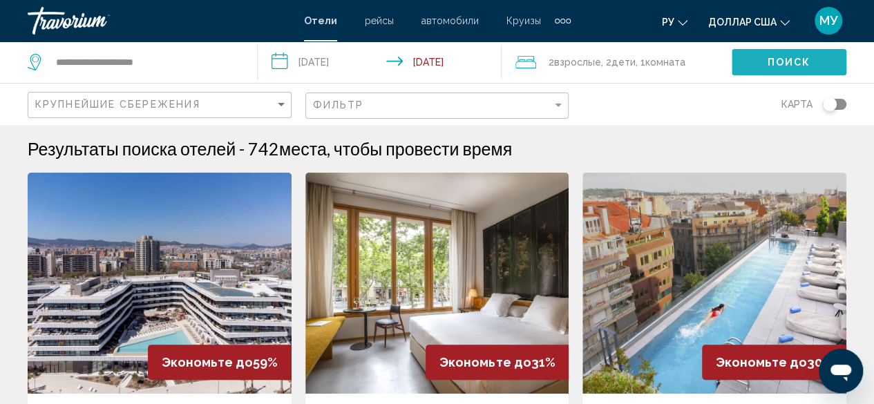
click at [805, 64] on span "Поиск" at bounding box center [790, 62] width 44 height 11
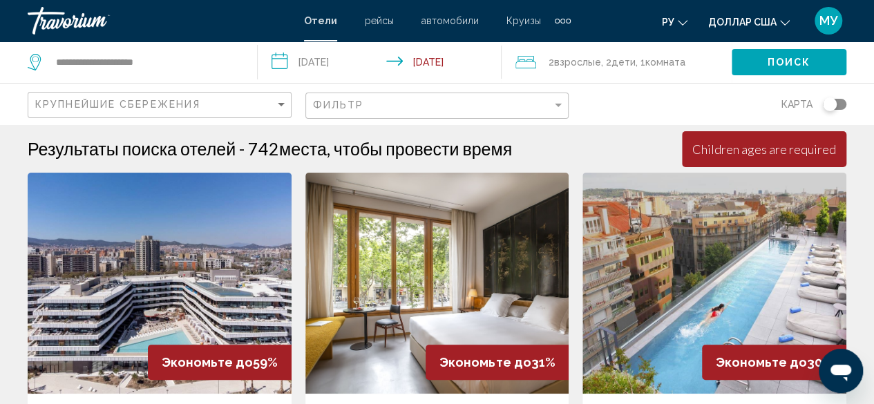
click at [799, 63] on span "Поиск" at bounding box center [790, 62] width 44 height 11
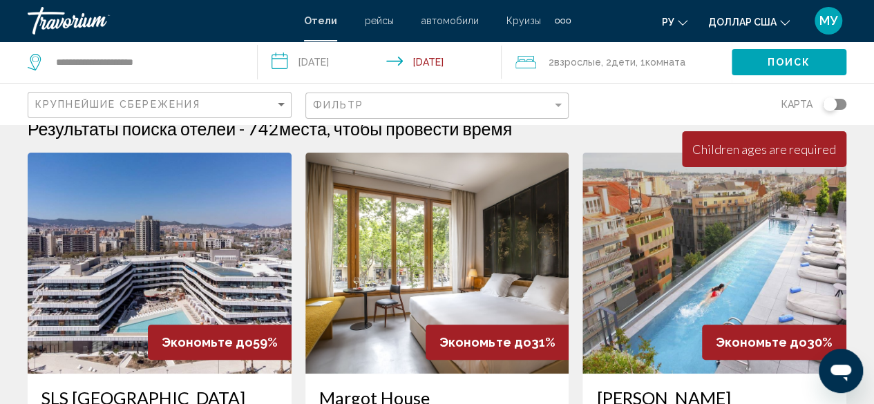
scroll to position [0, 0]
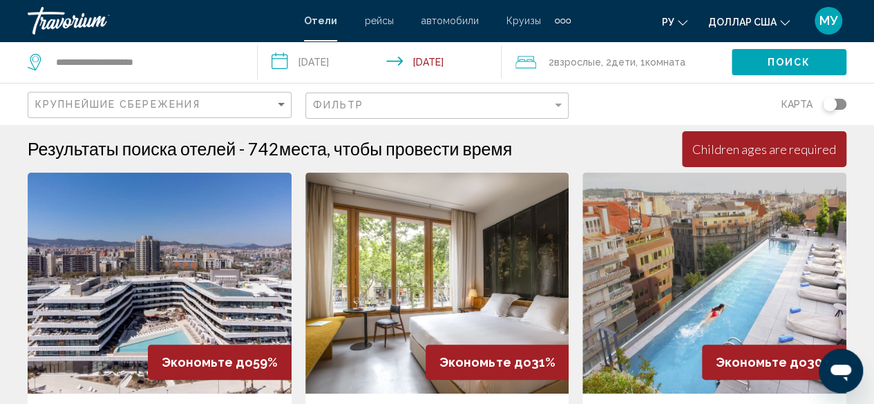
click at [771, 62] on span "Поиск" at bounding box center [790, 62] width 44 height 11
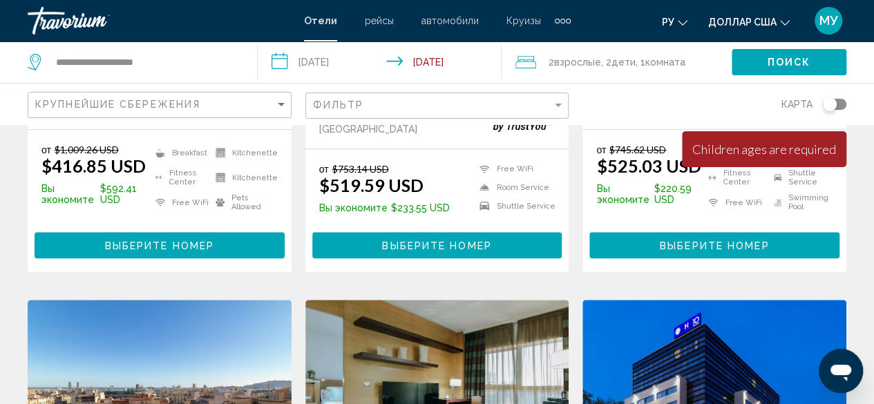
scroll to position [415, 0]
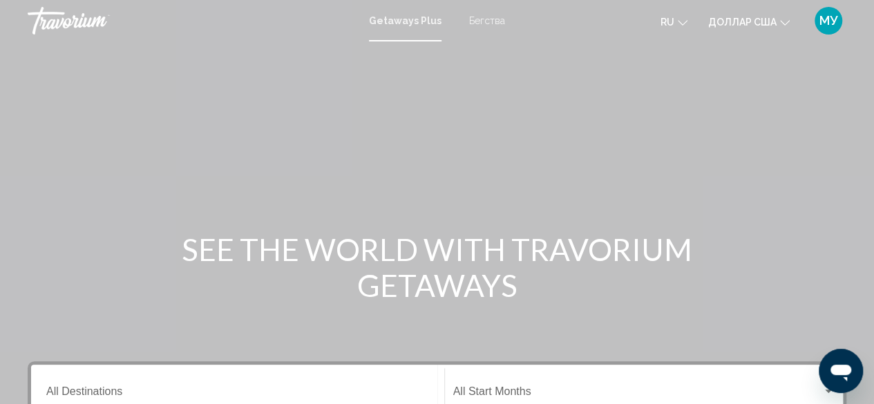
click at [494, 19] on font "Бегства" at bounding box center [487, 20] width 36 height 11
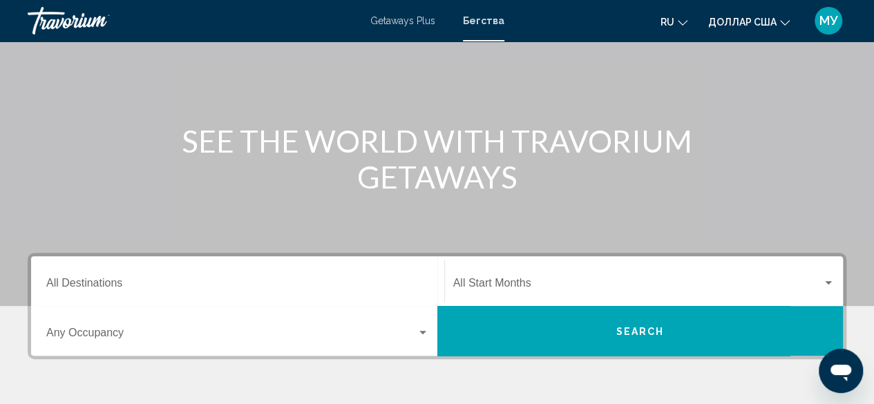
scroll to position [276, 0]
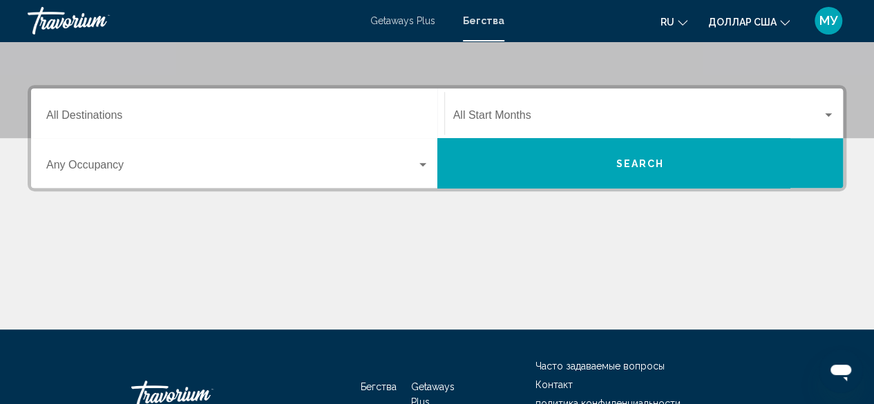
click at [108, 114] on input "Destination All Destinations" at bounding box center [237, 118] width 383 height 12
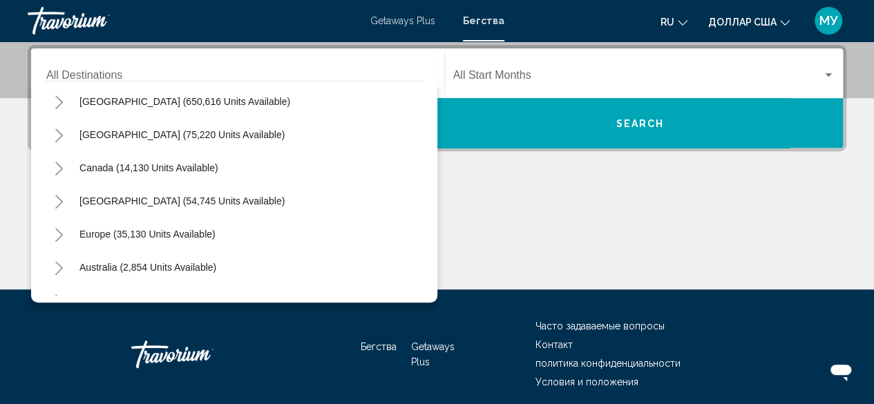
scroll to position [0, 0]
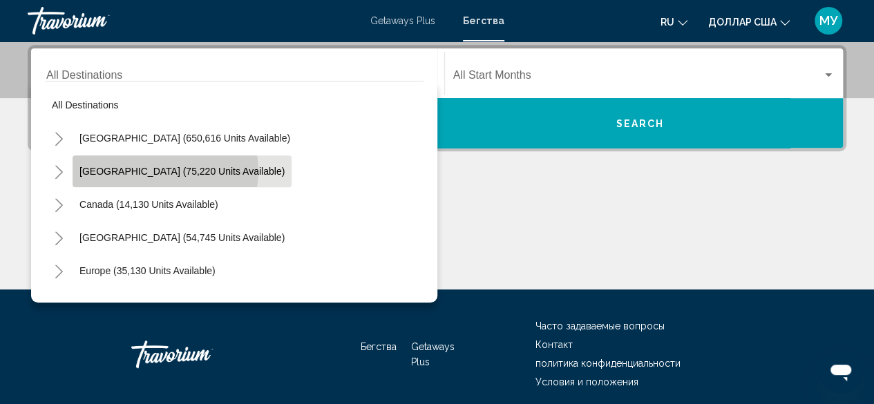
click at [165, 171] on span "[GEOGRAPHIC_DATA] (75,220 units available)" at bounding box center [181, 171] width 205 height 11
type input "**********"
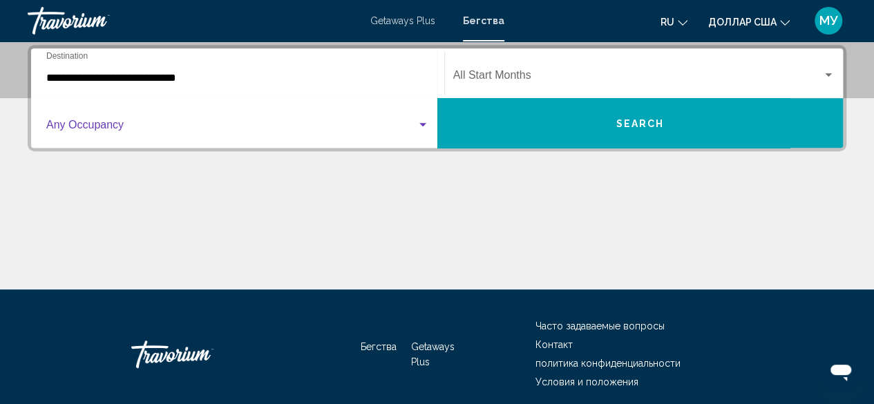
click at [425, 126] on div "Search widget" at bounding box center [423, 124] width 7 height 3
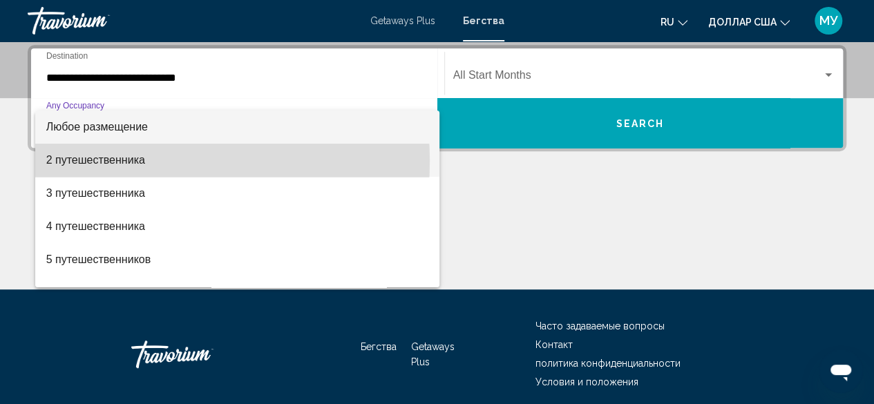
click at [141, 161] on font "2 путешественника" at bounding box center [95, 160] width 99 height 12
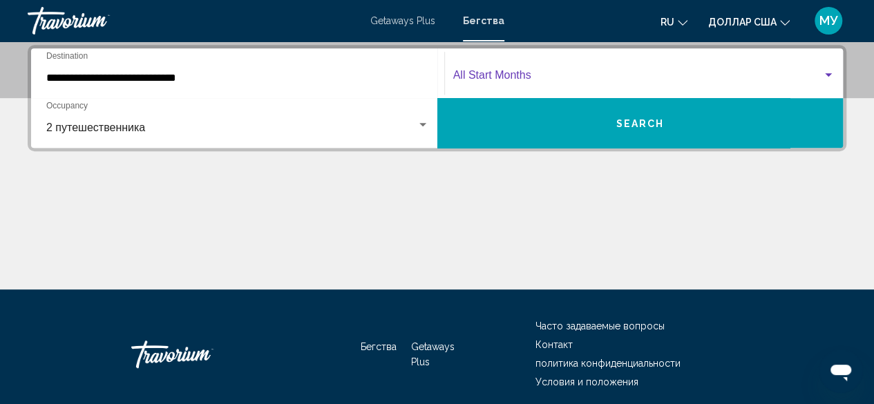
click at [827, 74] on div "Search widget" at bounding box center [828, 74] width 7 height 3
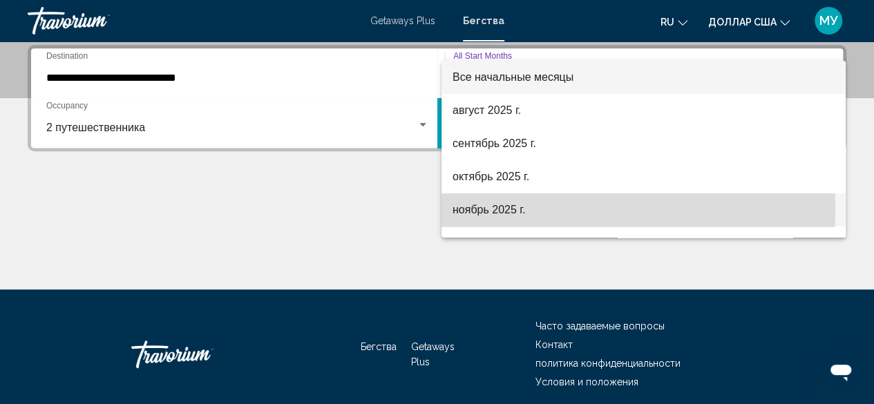
click at [481, 210] on font "ноябрь 2025 г." at bounding box center [489, 210] width 73 height 12
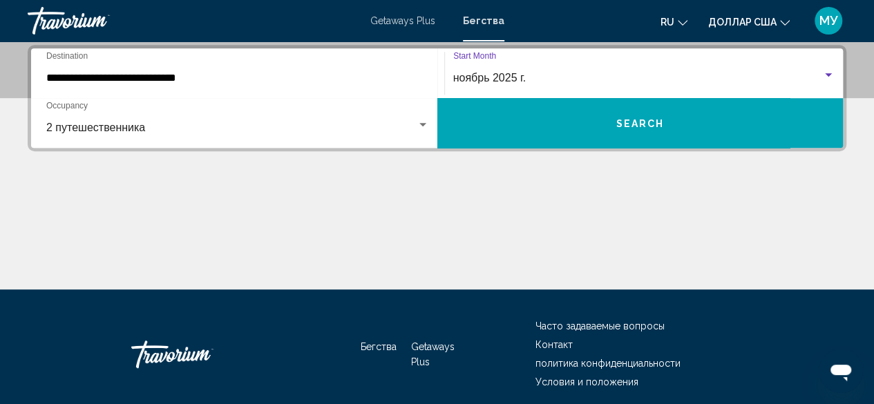
click at [675, 120] on button "Search" at bounding box center [641, 123] width 406 height 50
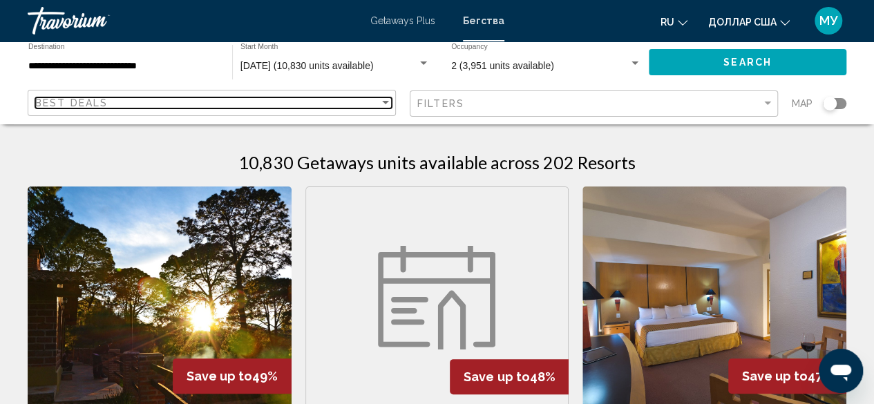
click at [390, 106] on div "Sort by" at bounding box center [385, 102] width 12 height 11
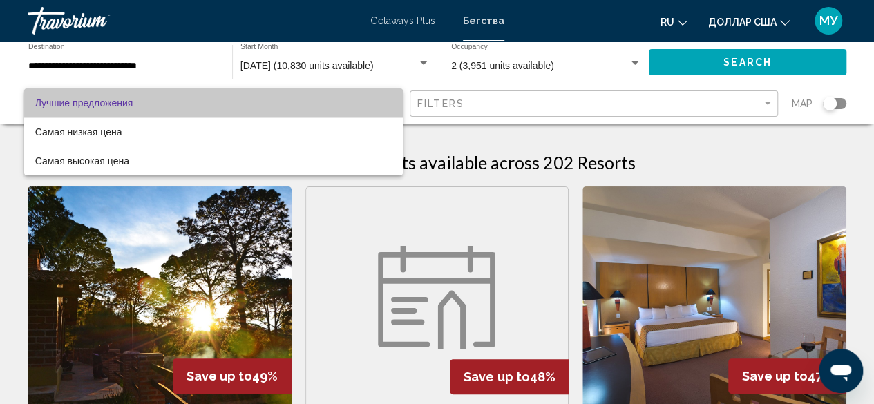
click at [264, 102] on span "Лучшие предложения" at bounding box center [213, 102] width 357 height 29
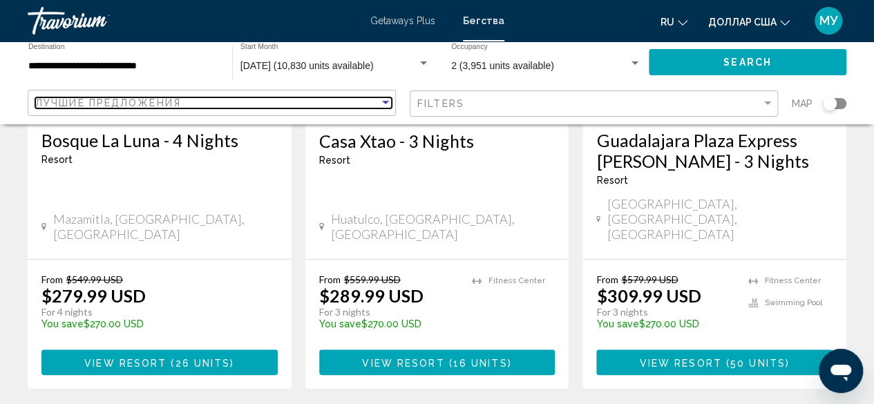
scroll to position [346, 0]
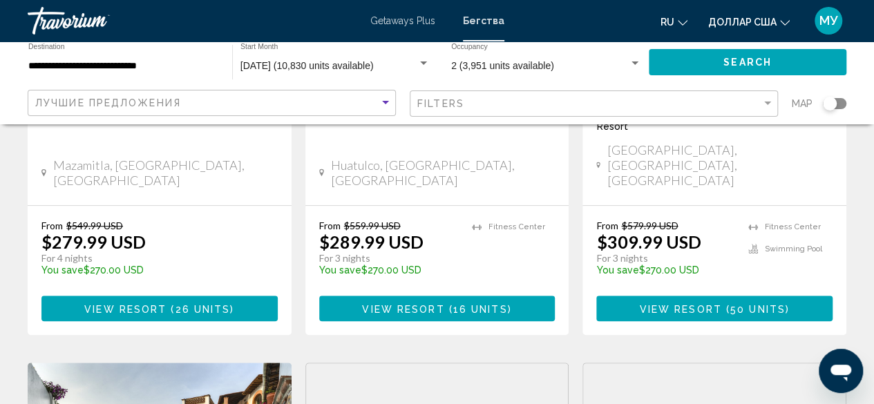
click at [395, 303] on span "View Resort" at bounding box center [403, 308] width 82 height 11
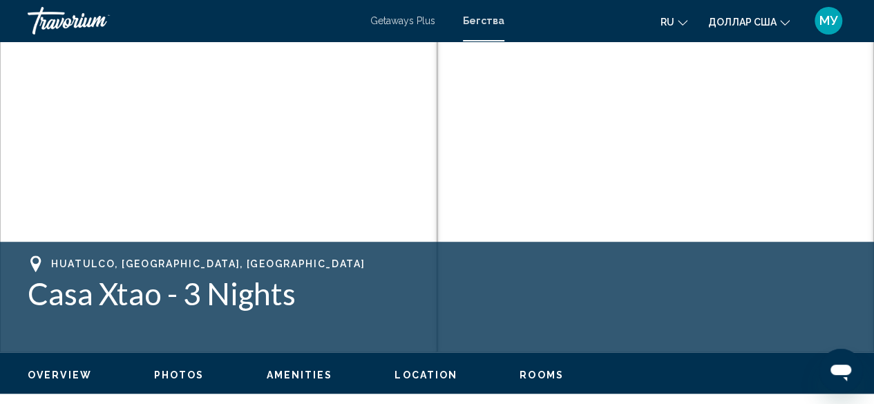
scroll to position [167, 0]
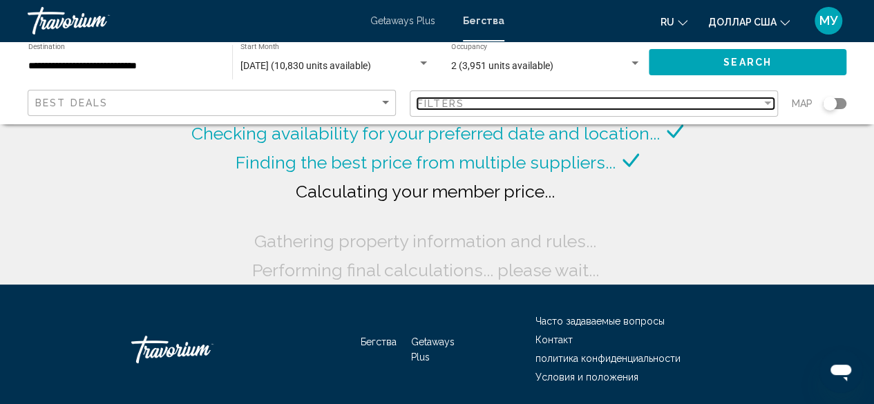
click at [769, 104] on div "Filter" at bounding box center [767, 103] width 7 height 3
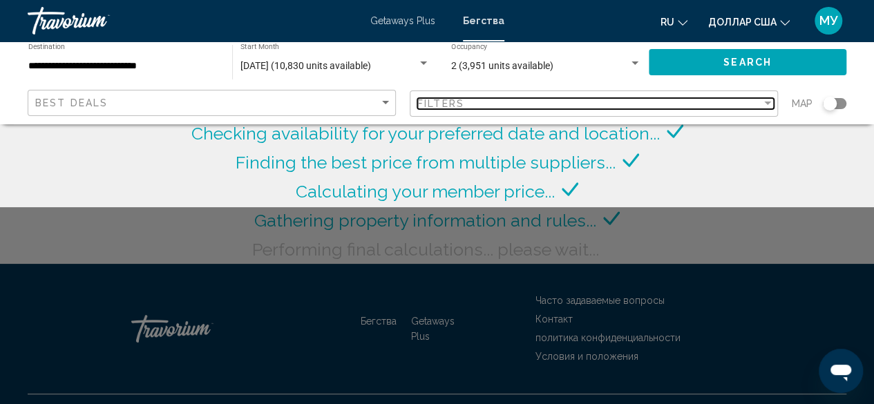
click at [767, 102] on div "Filter" at bounding box center [768, 103] width 12 height 11
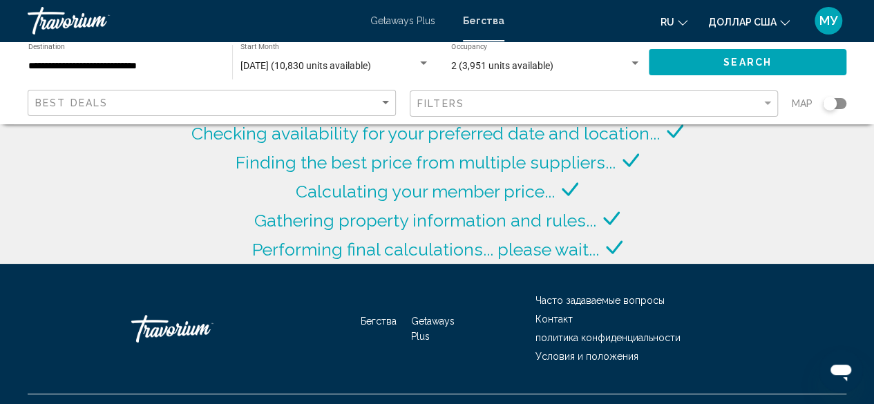
click at [752, 167] on div "Searching thousands of resorts... Checking availability for your preferred date…" at bounding box center [437, 132] width 874 height 264
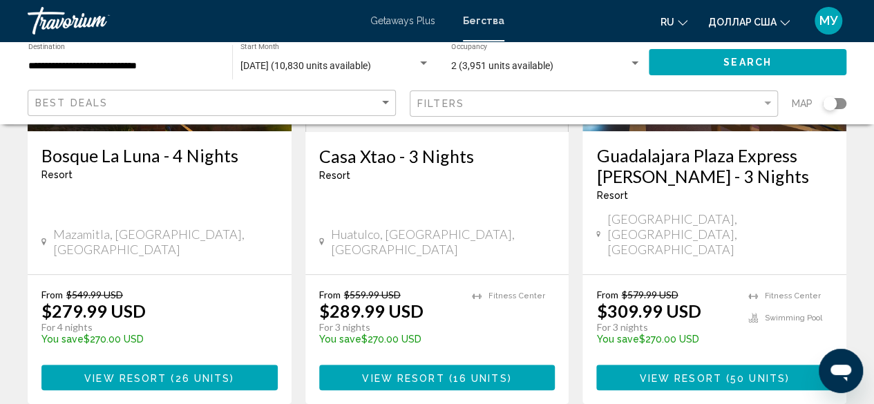
scroll to position [207, 0]
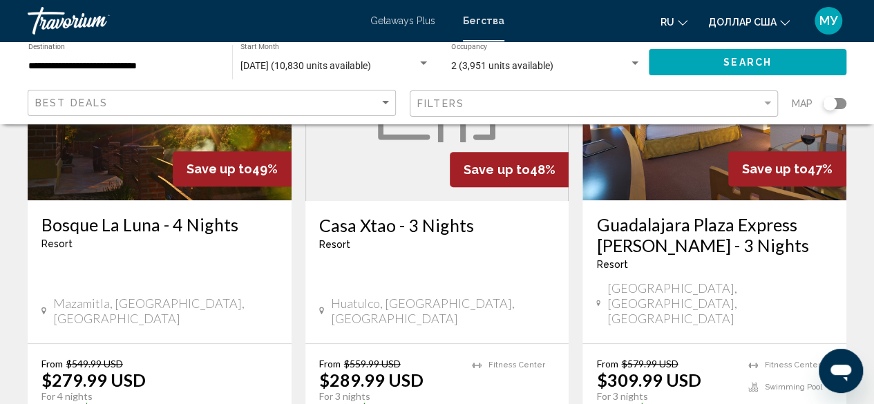
click at [163, 176] on img "Основное содержание" at bounding box center [160, 89] width 264 height 221
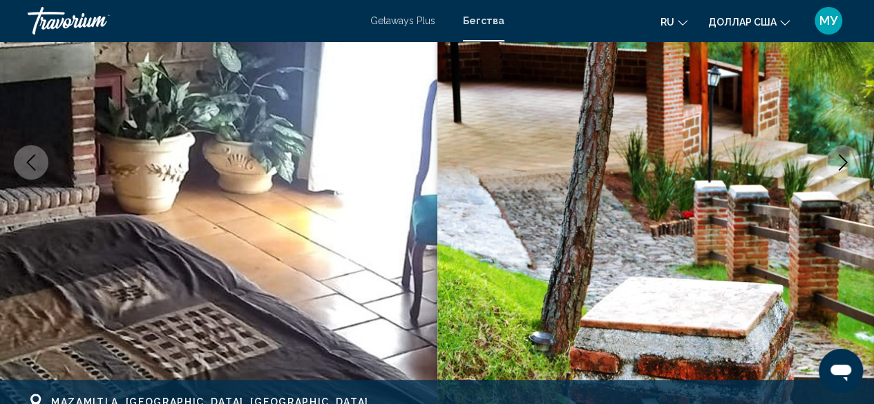
scroll to position [167, 0]
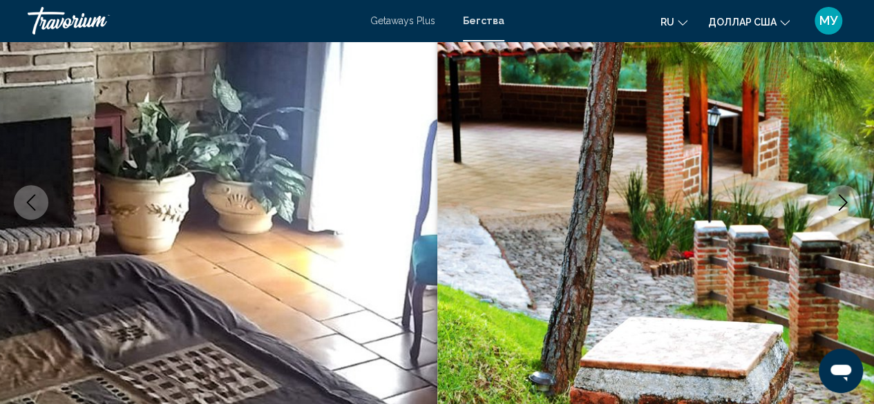
click at [842, 201] on icon "Next image" at bounding box center [843, 202] width 17 height 17
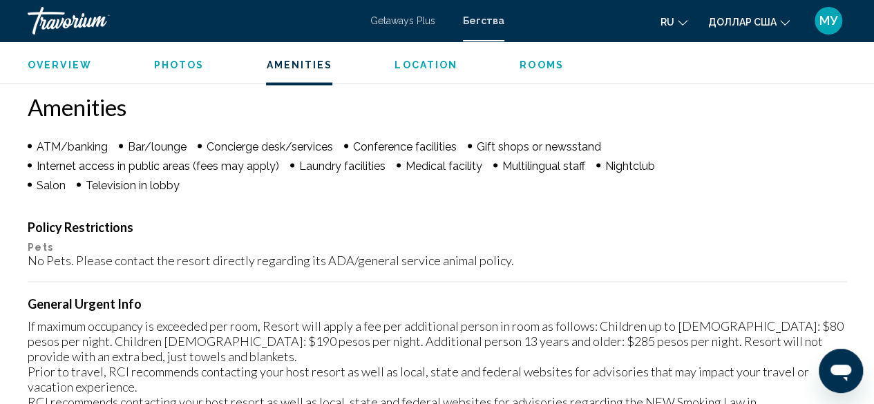
scroll to position [1273, 0]
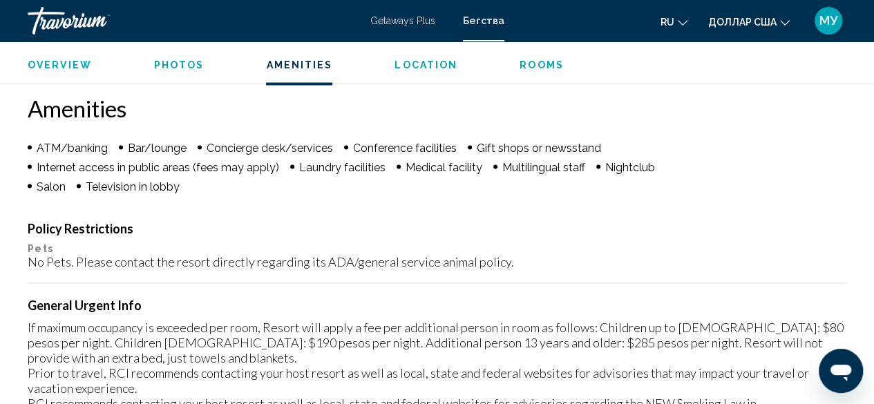
click at [56, 62] on span "Overview" at bounding box center [60, 64] width 64 height 11
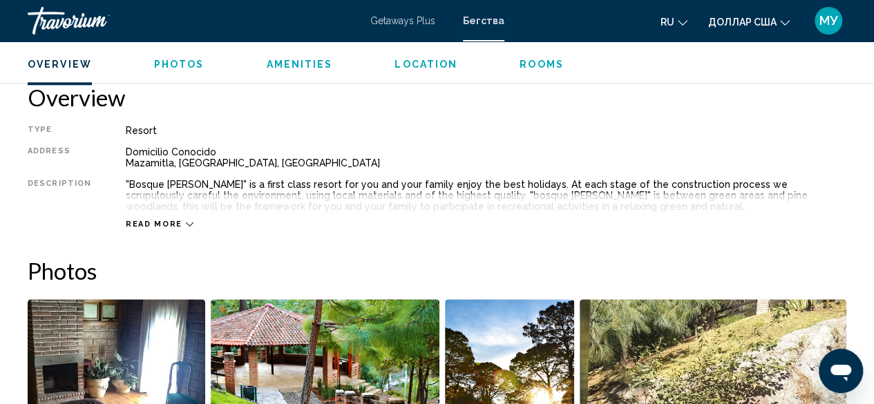
click at [187, 68] on span "Photos" at bounding box center [179, 64] width 50 height 11
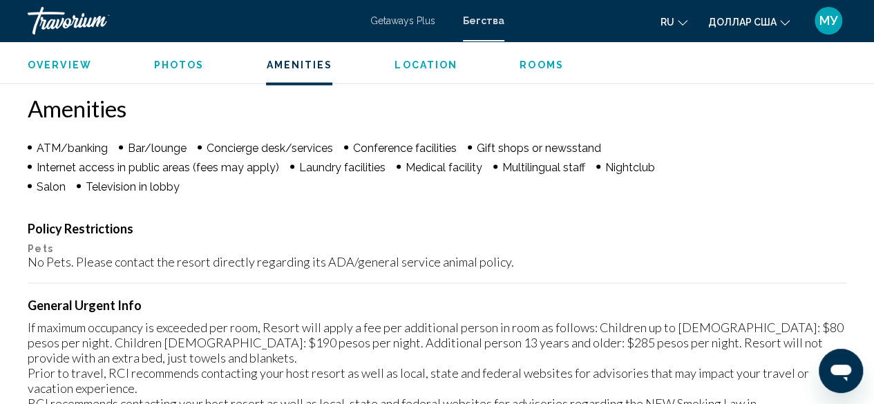
click at [683, 24] on icon "Изменить язык" at bounding box center [683, 23] width 10 height 6
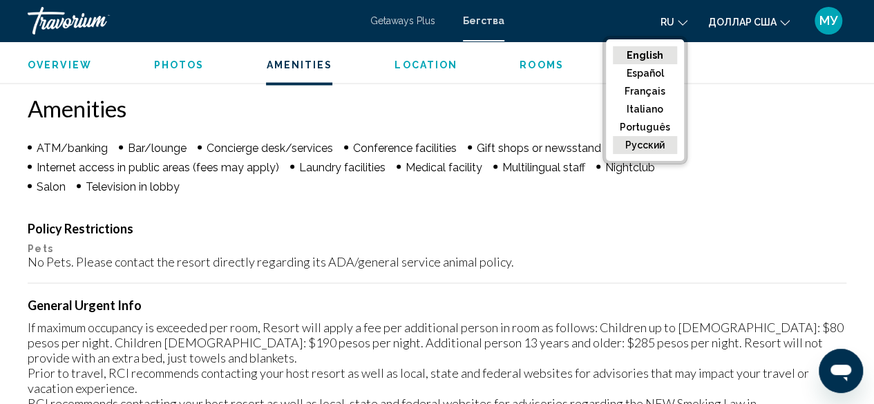
click at [670, 146] on button "русский" at bounding box center [645, 145] width 64 height 18
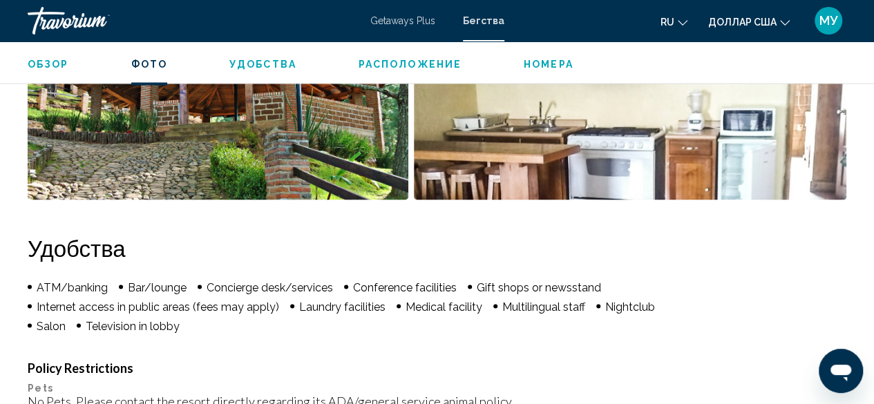
scroll to position [1033, 0]
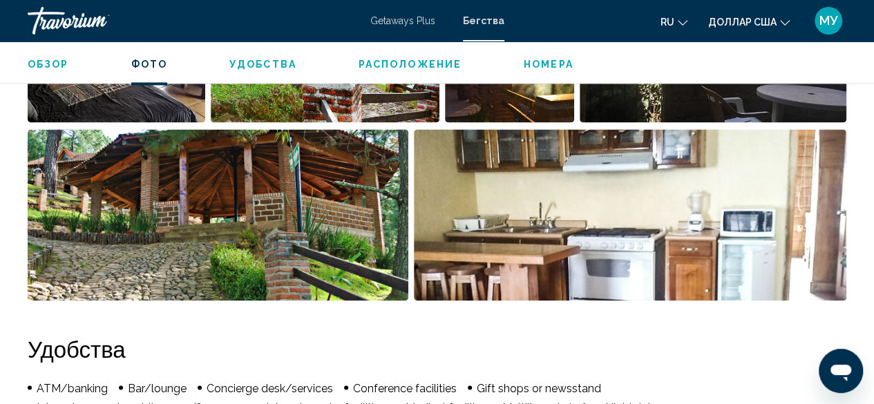
click at [400, 66] on span "Расположение" at bounding box center [410, 64] width 103 height 11
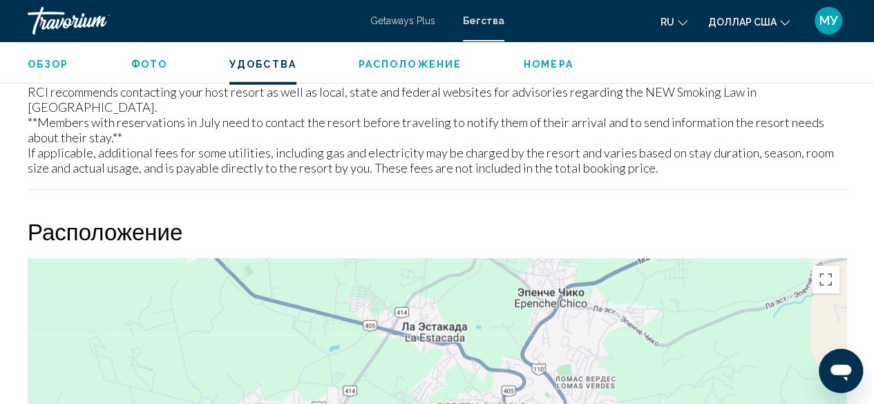
scroll to position [1703, 0]
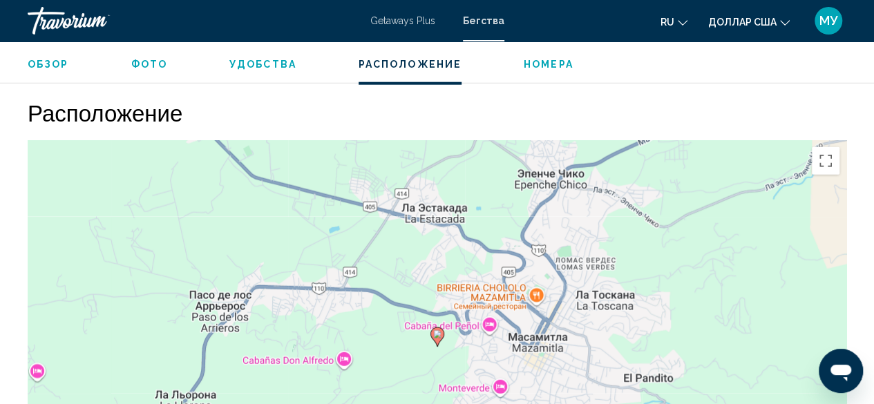
click at [527, 67] on span "Номера" at bounding box center [549, 64] width 50 height 11
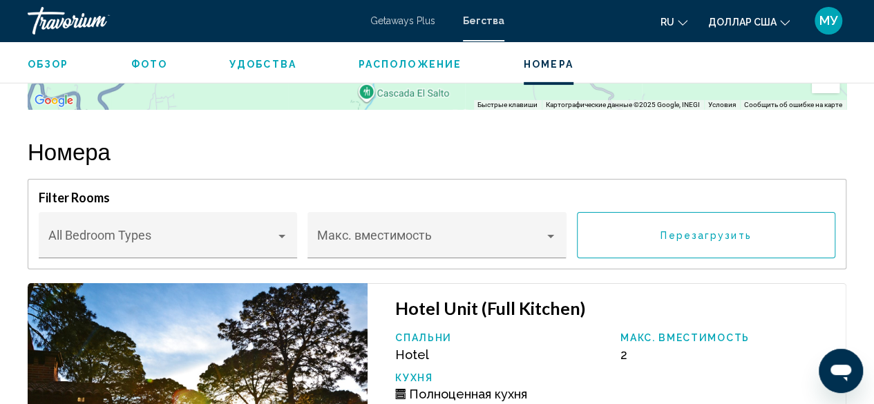
scroll to position [2187, 0]
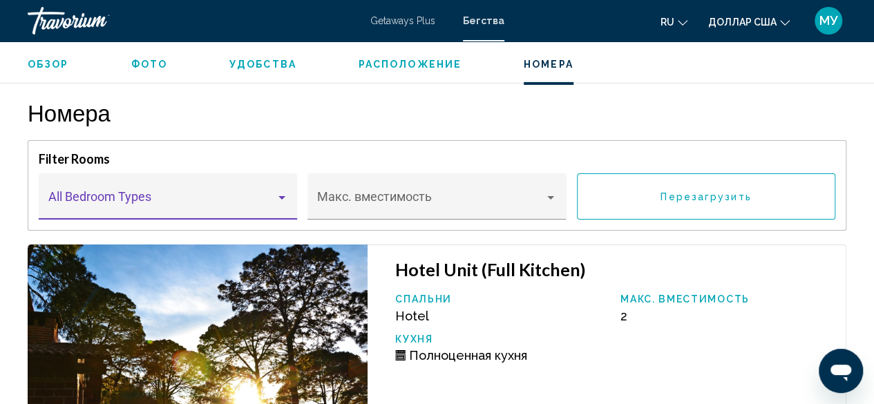
click at [279, 192] on div "Основное содержание" at bounding box center [282, 197] width 12 height 11
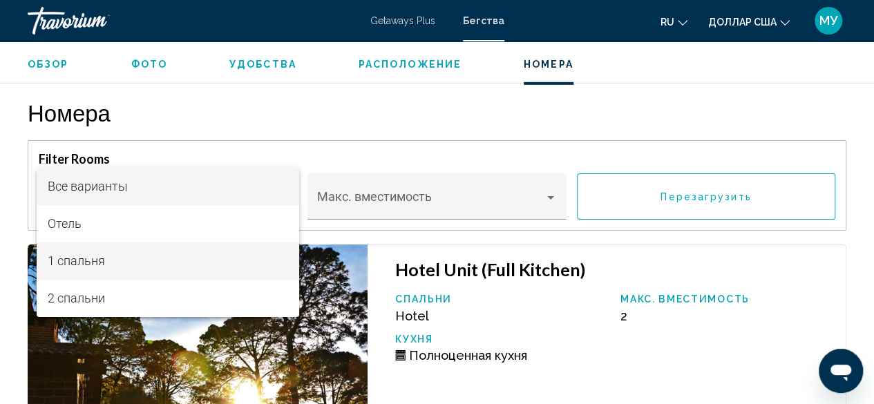
click at [118, 265] on span "1 спальня" at bounding box center [168, 261] width 240 height 37
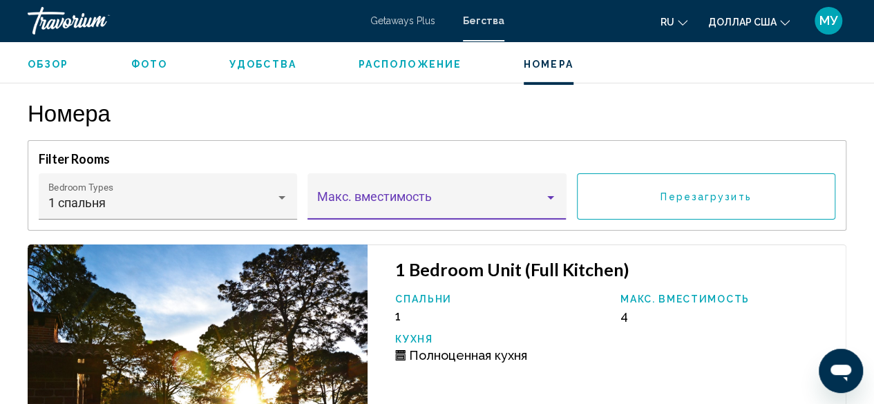
click at [550, 196] on div "Основное содержание" at bounding box center [550, 197] width 7 height 3
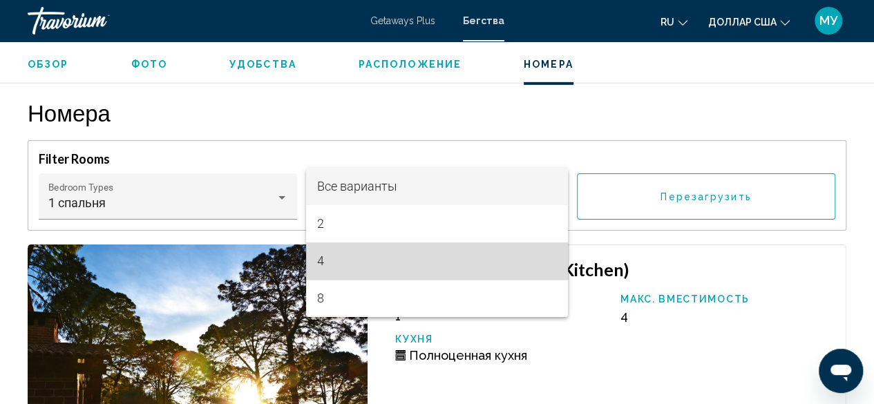
click at [372, 261] on span "4" at bounding box center [437, 261] width 240 height 37
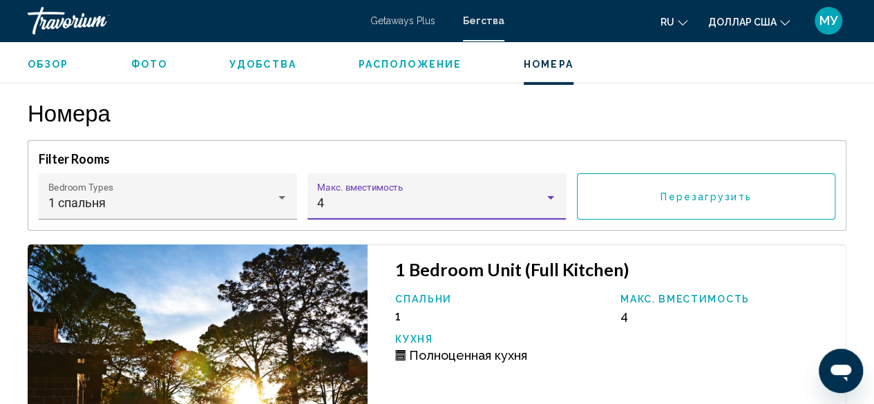
click at [683, 191] on span "Перезагрузить" at bounding box center [706, 196] width 91 height 11
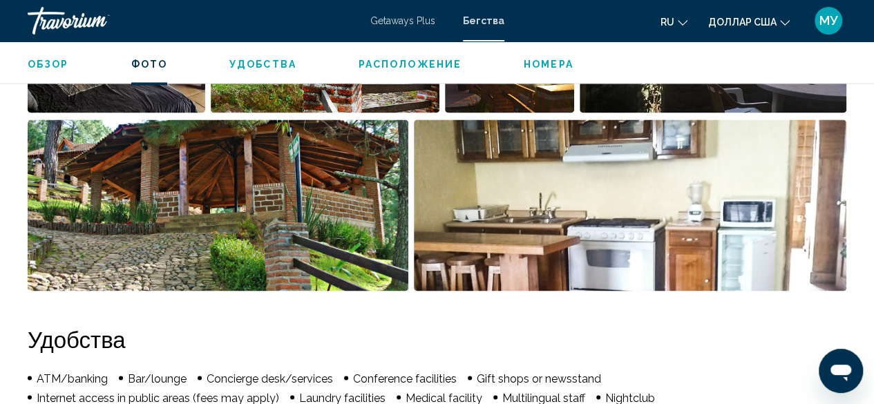
scroll to position [927, 0]
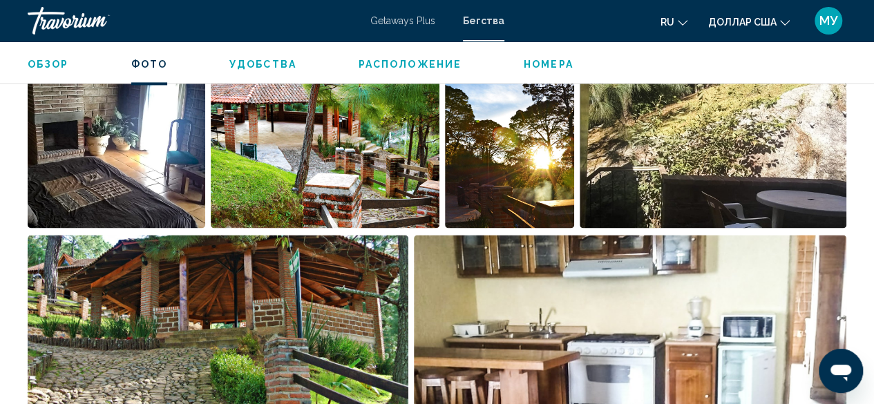
click at [528, 62] on span "Номера" at bounding box center [549, 64] width 50 height 11
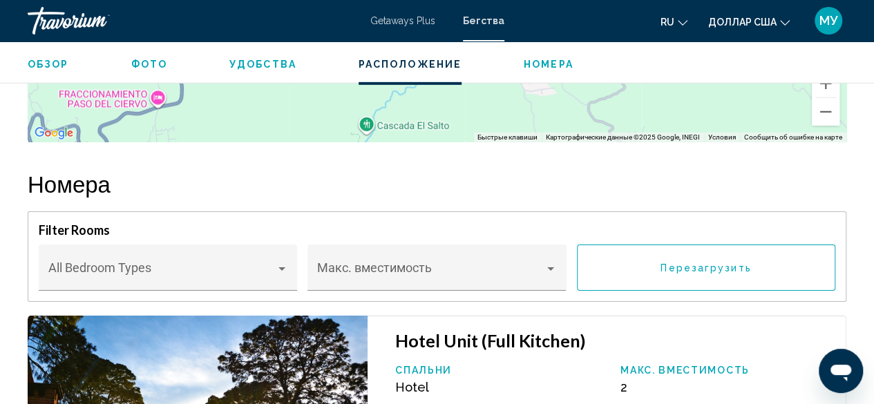
scroll to position [2187, 0]
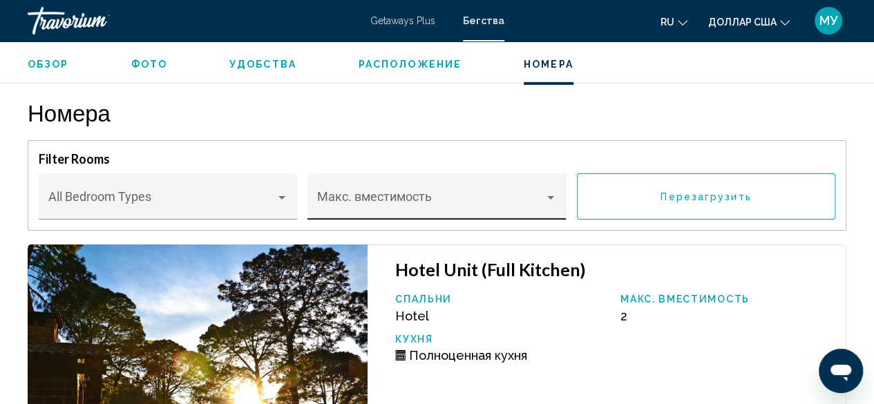
click at [549, 192] on div "Основное содержание" at bounding box center [551, 197] width 12 height 11
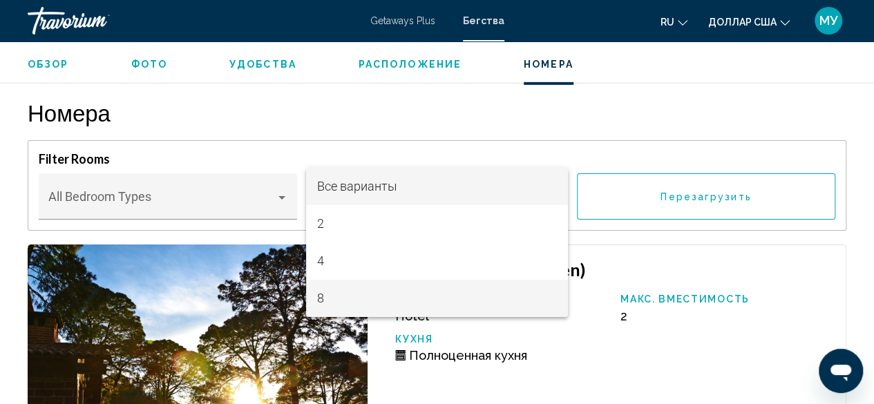
click at [382, 298] on span "8" at bounding box center [437, 298] width 240 height 37
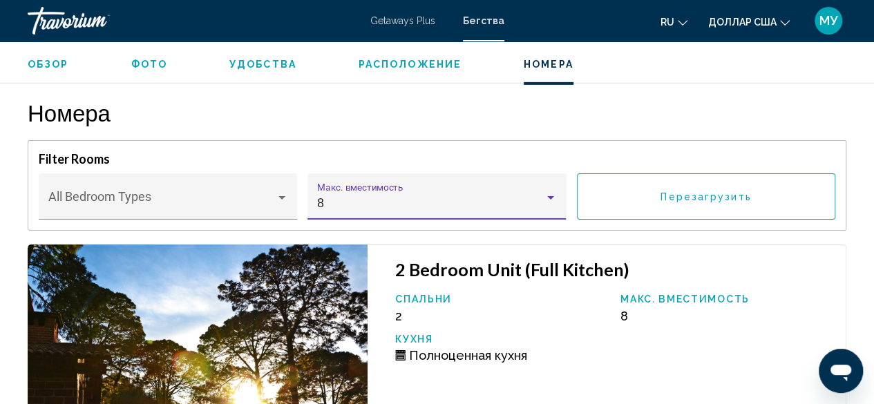
click at [245, 60] on span "Удобства" at bounding box center [262, 64] width 67 height 11
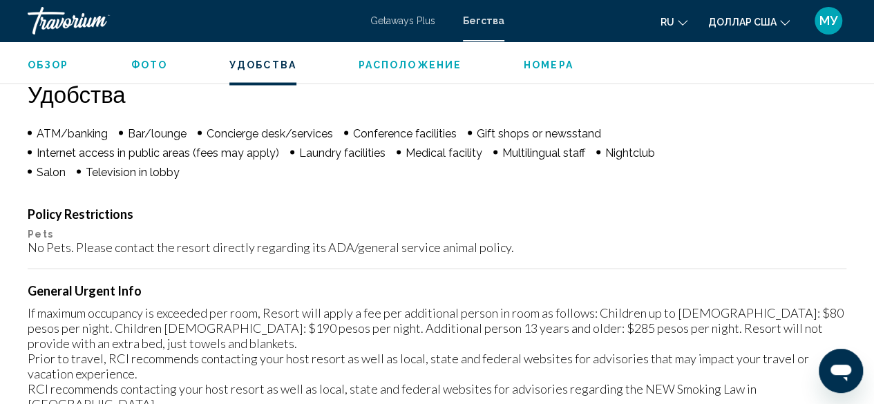
scroll to position [1284, 0]
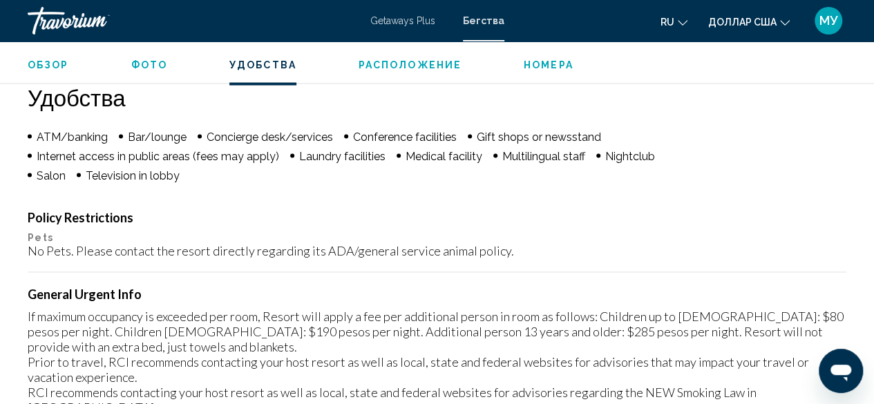
click at [58, 62] on span "Обзор" at bounding box center [48, 64] width 41 height 11
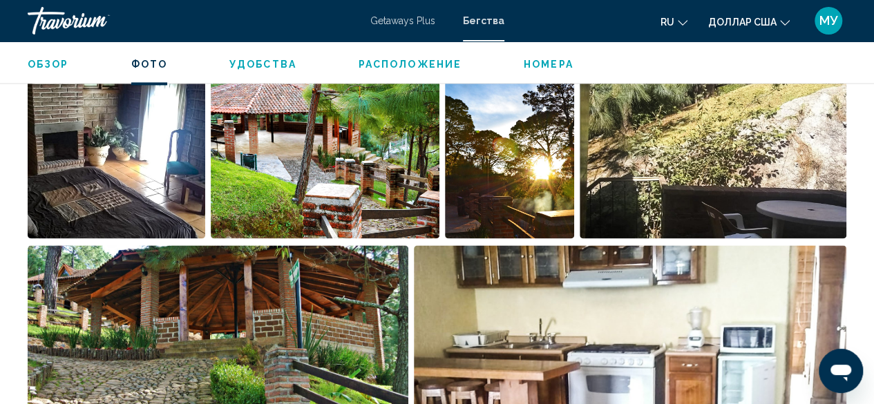
scroll to position [961, 0]
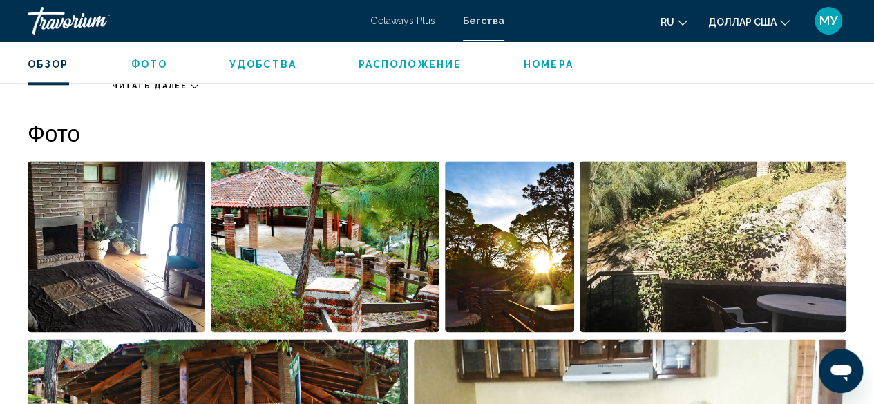
click at [137, 59] on span "Фото" at bounding box center [149, 64] width 36 height 11
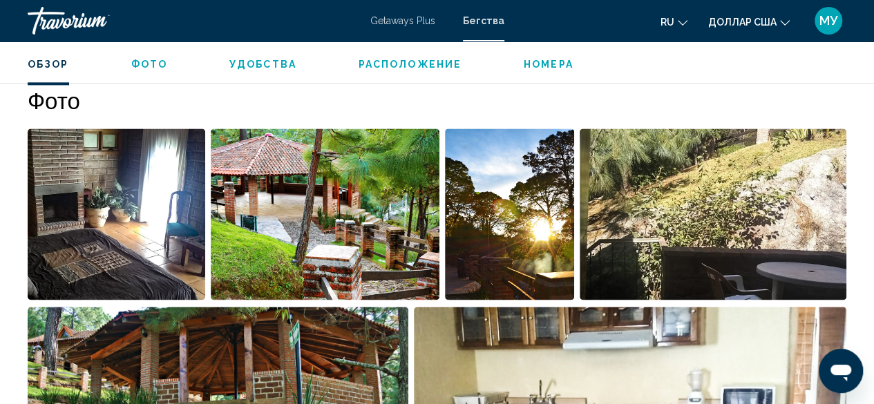
scroll to position [858, 0]
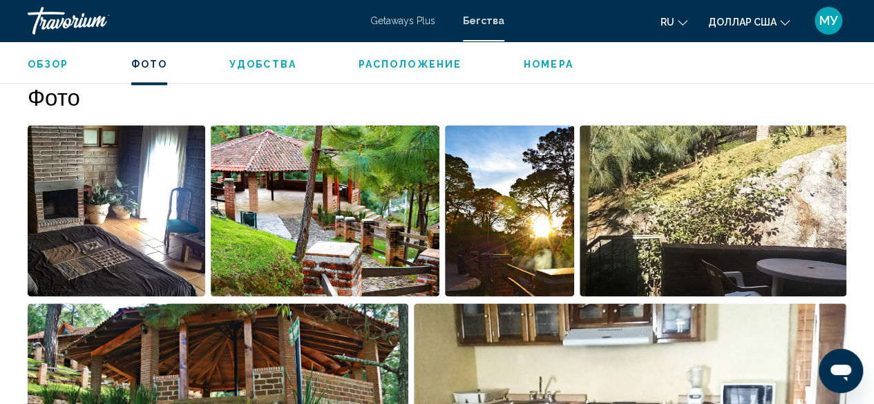
click at [154, 64] on span "Фото" at bounding box center [149, 64] width 36 height 11
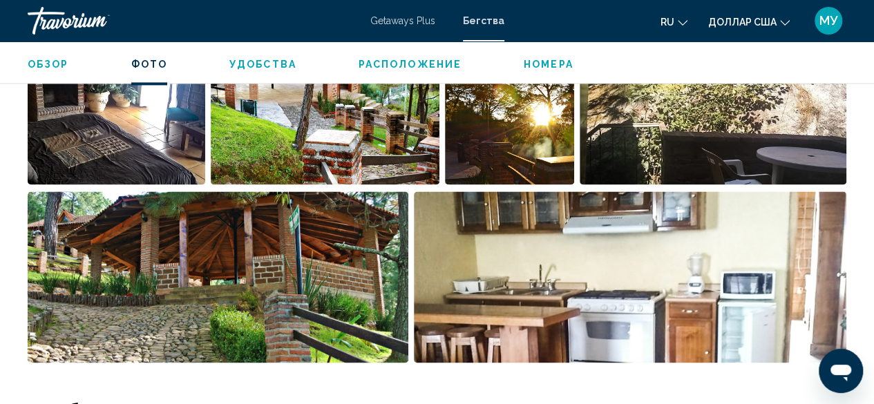
scroll to position [1066, 0]
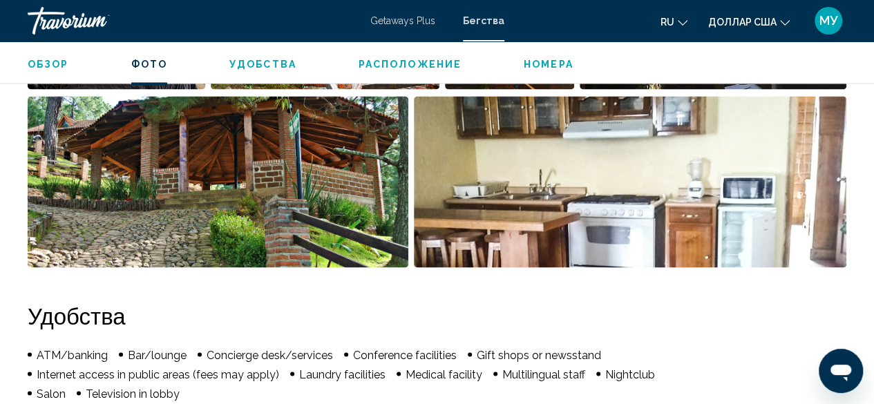
click at [526, 68] on span "Номера" at bounding box center [549, 64] width 50 height 11
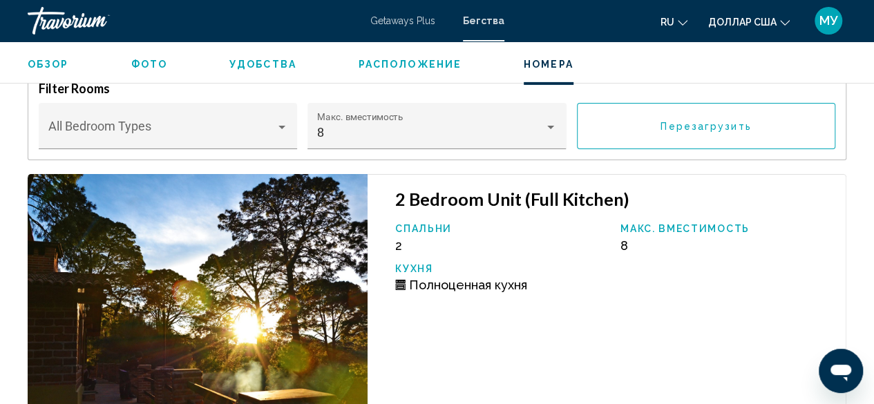
scroll to position [2325, 0]
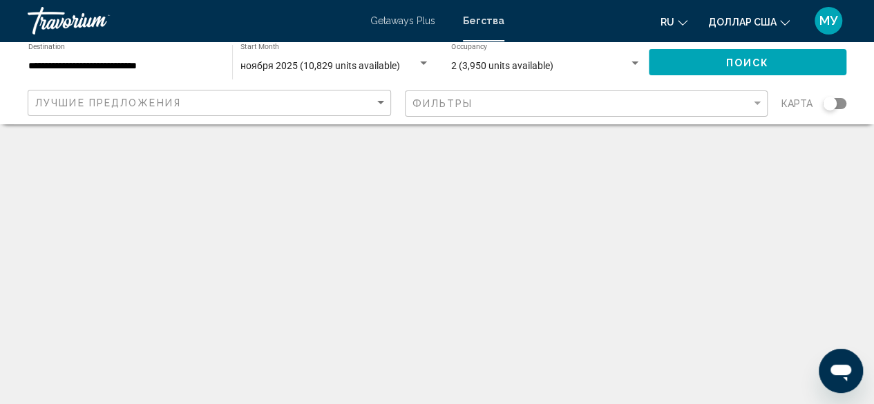
scroll to position [440, 0]
click at [829, 264] on figure "Основное содержание" at bounding box center [714, 364] width 263 height 221
